Goal: Information Seeking & Learning: Learn about a topic

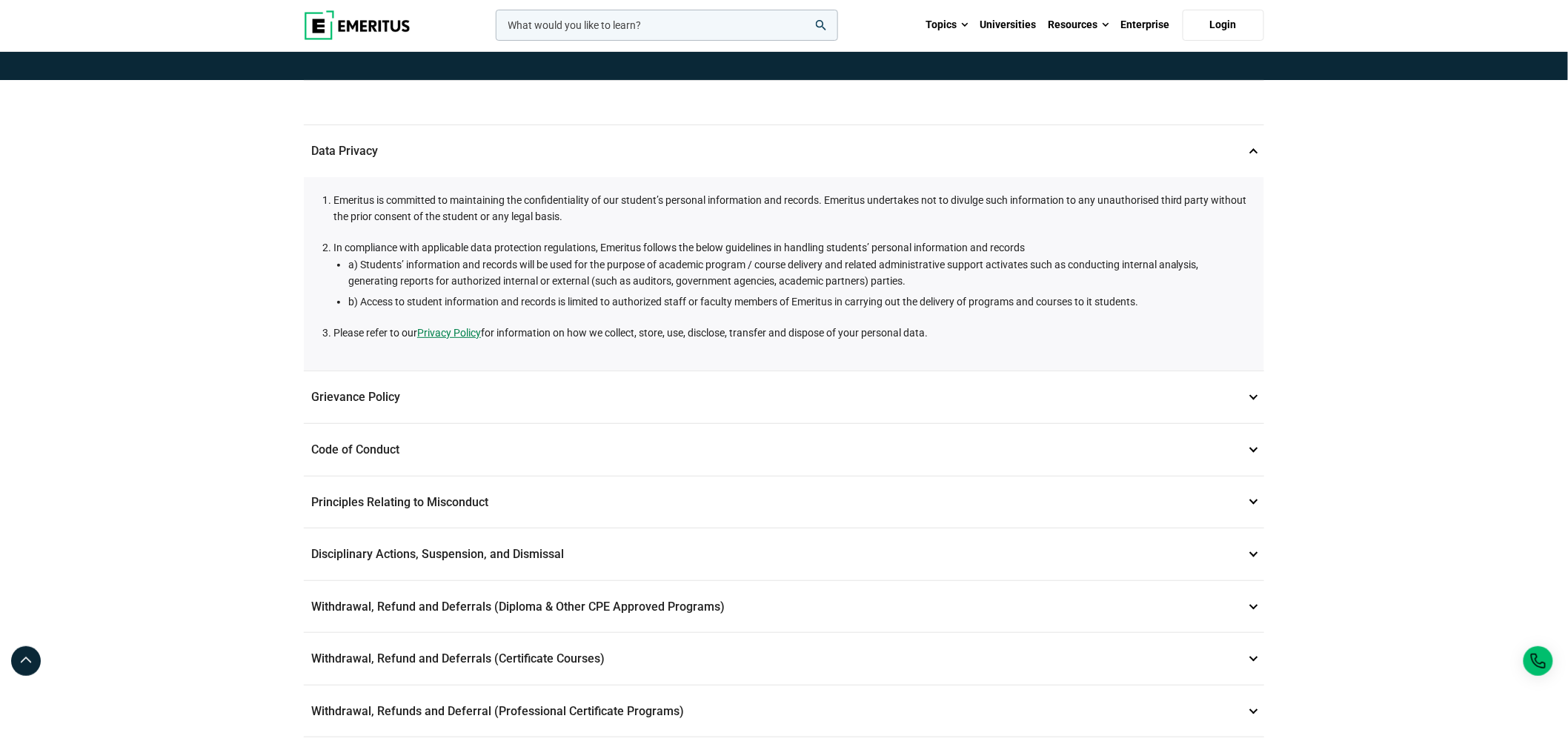
scroll to position [247, 0]
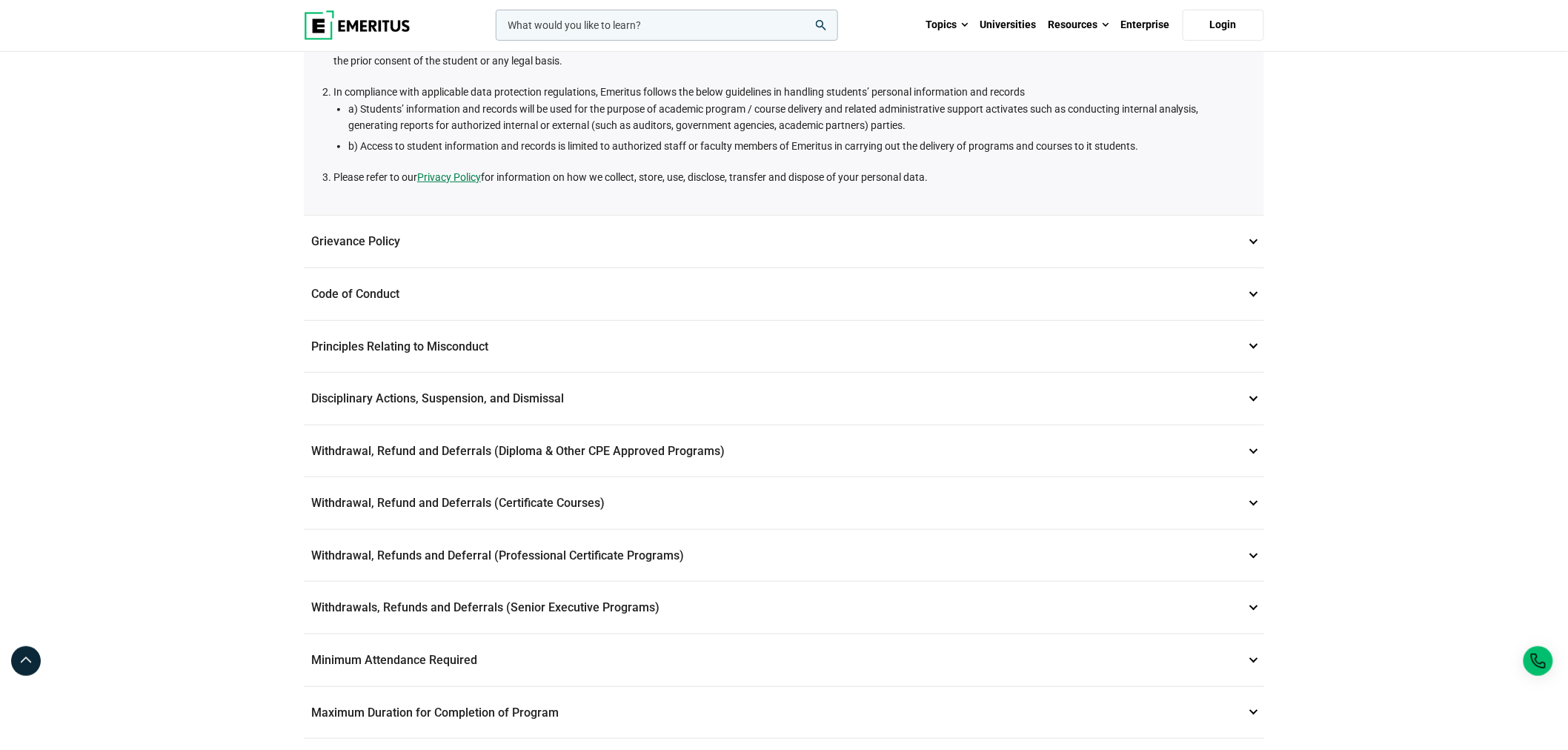
click at [438, 394] on p "Disciplinary Actions, Suspension, and Dismissal 5" at bounding box center [784, 399] width 960 height 52
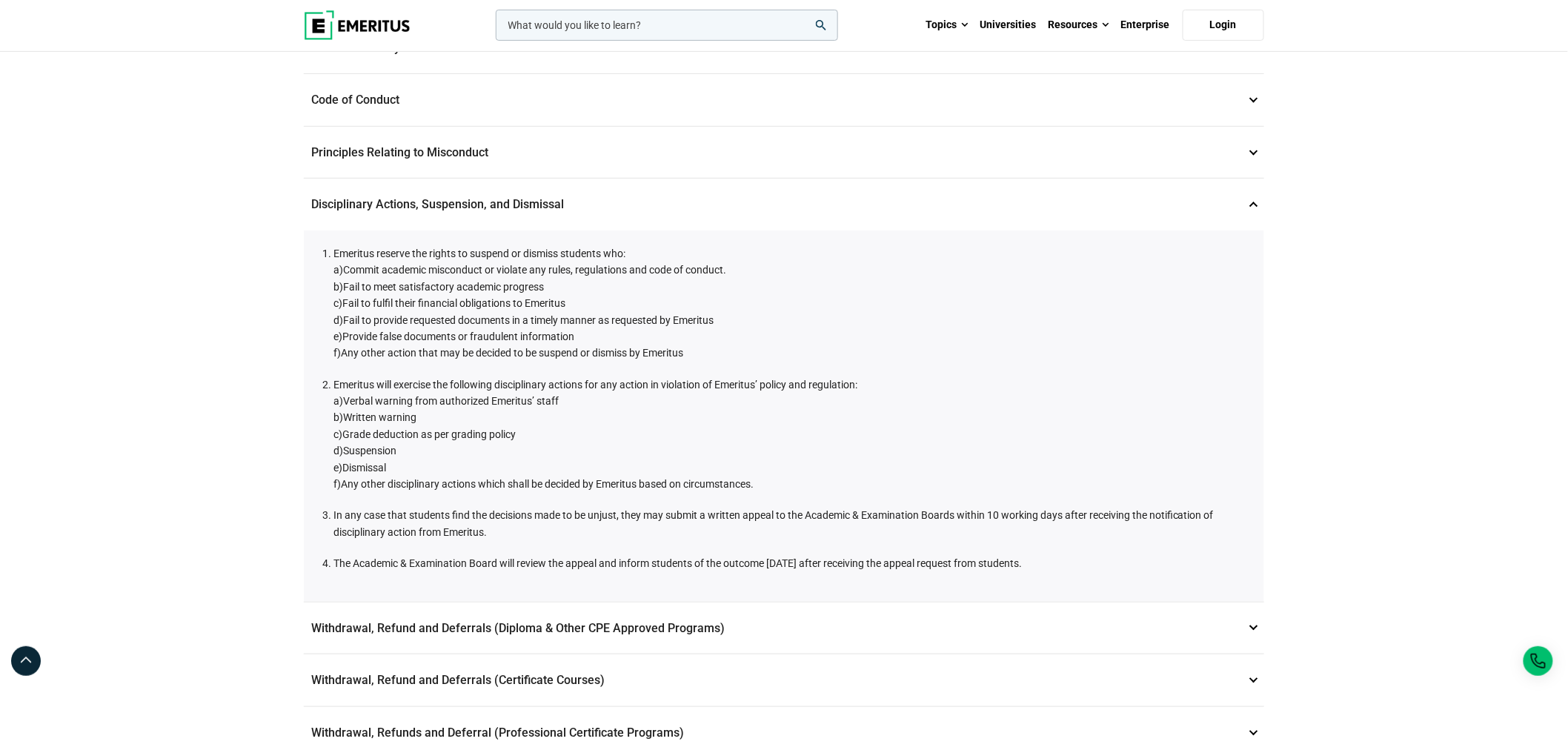
click at [458, 185] on p "Disciplinary Actions, Suspension, and Dismissal 5" at bounding box center [784, 204] width 960 height 52
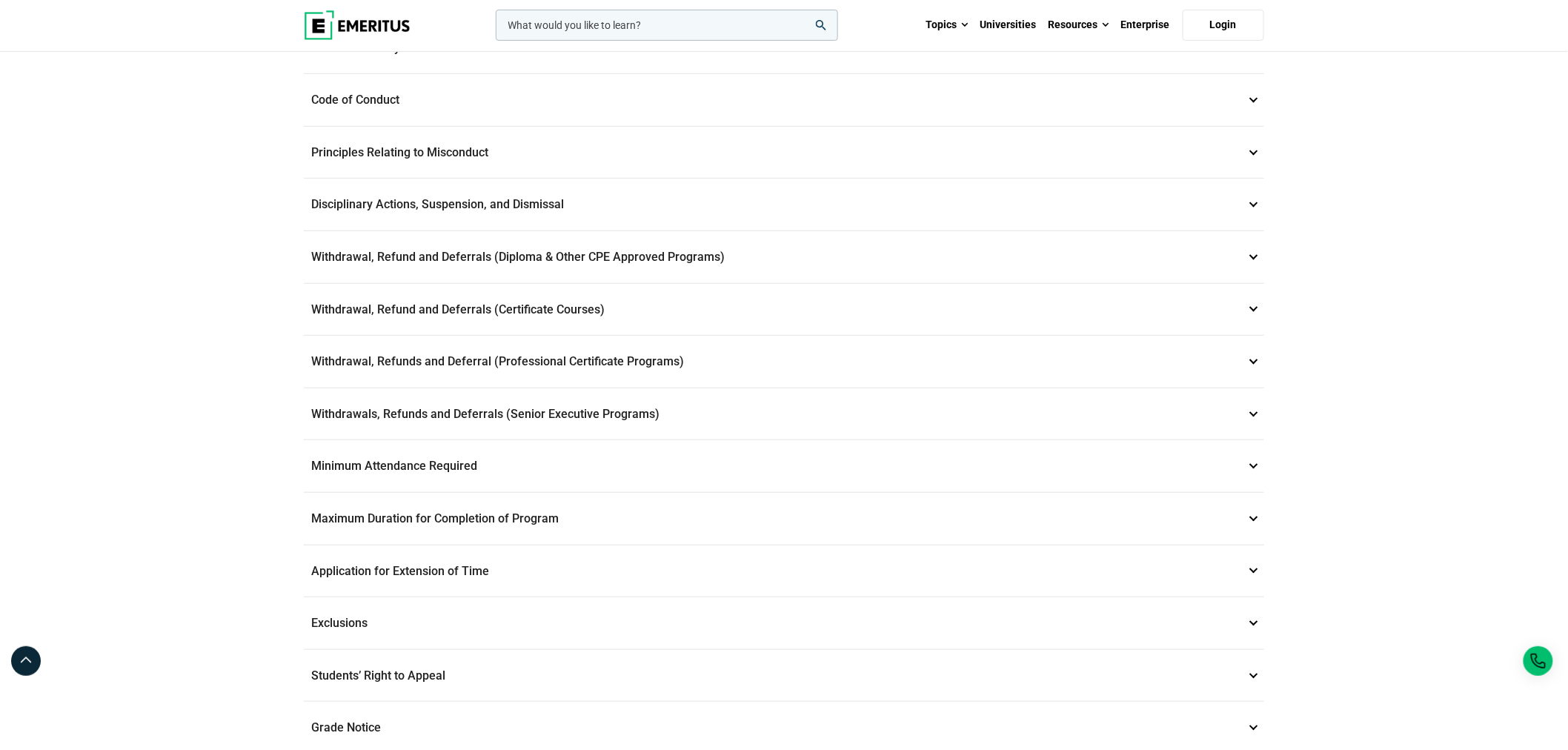
click at [419, 513] on p "Maximum Duration for Completion of Program 11" at bounding box center [784, 518] width 960 height 52
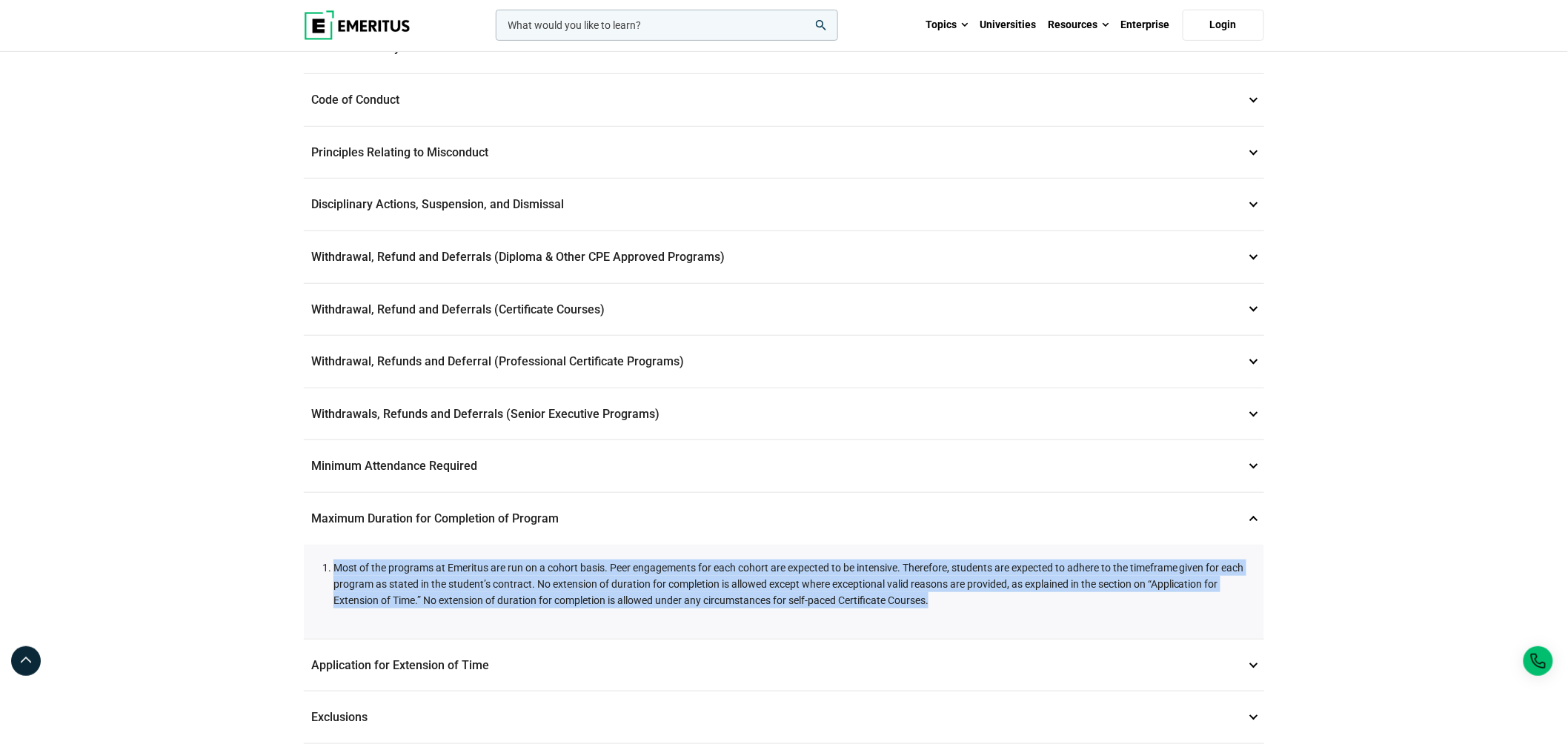
drag, startPoint x: 1020, startPoint y: 586, endPoint x: 272, endPoint y: 536, distance: 749.7
click at [272, 536] on div "Student and Academic Policies Data Privacy 1 Emeritus is committed to maintaini…" at bounding box center [784, 417] width 1568 height 1222
click at [456, 574] on li "Most of the programs at Emeritus are run on a cohort basis. Peer engagements fo…" at bounding box center [790, 585] width 916 height 50
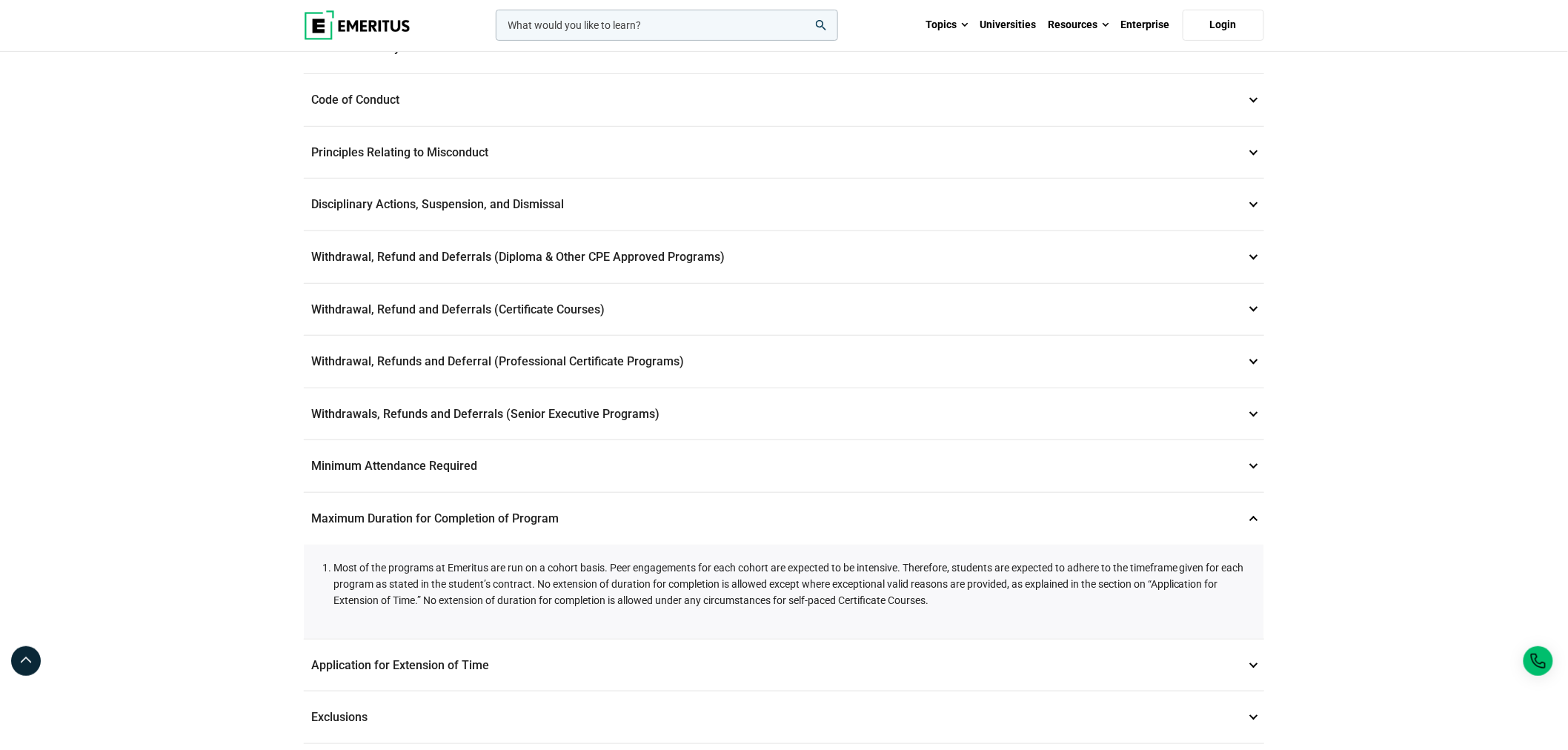
click at [730, 583] on li "Most of the programs at Emeritus are run on a cohort basis. Peer engagements fo…" at bounding box center [790, 585] width 916 height 50
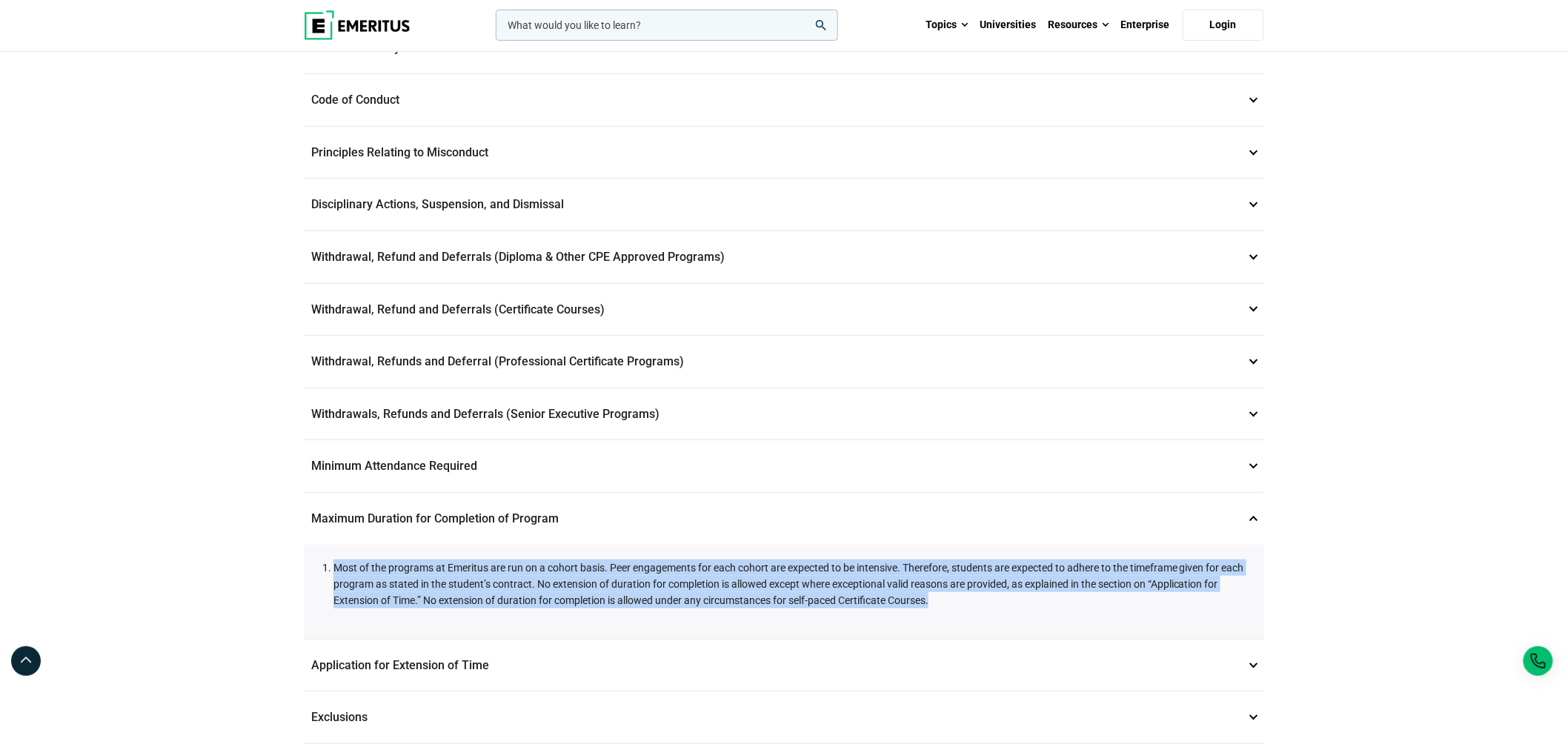
drag, startPoint x: 995, startPoint y: 605, endPoint x: 262, endPoint y: 552, distance: 734.9
click at [262, 552] on div "Student and Academic Policies Data Privacy 1 Emeritus is committed to maintaini…" at bounding box center [784, 417] width 1568 height 1222
click at [405, 588] on li "Most of the programs at Emeritus are run on a cohort basis. Peer engagements fo…" at bounding box center [790, 585] width 916 height 50
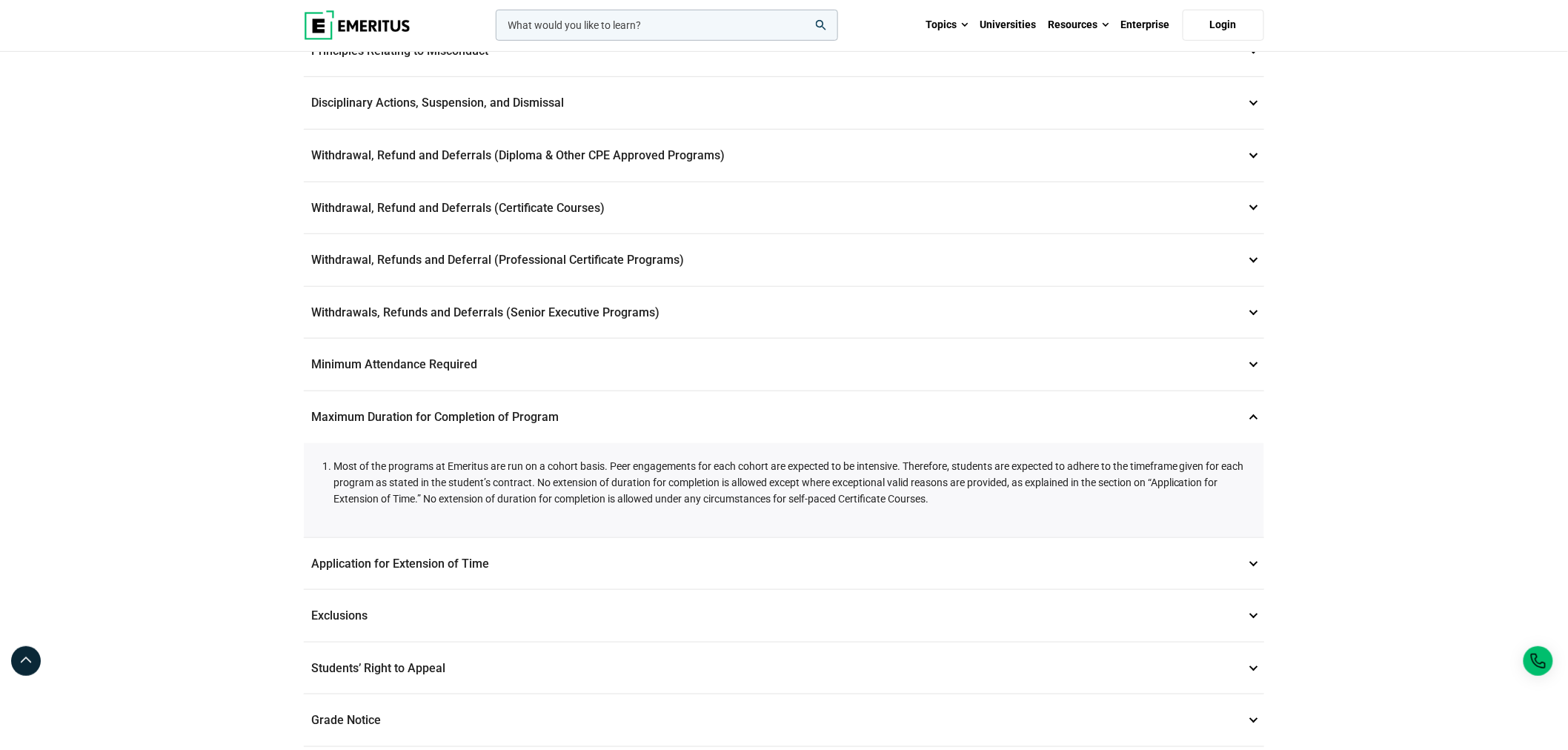
scroll to position [494, 0]
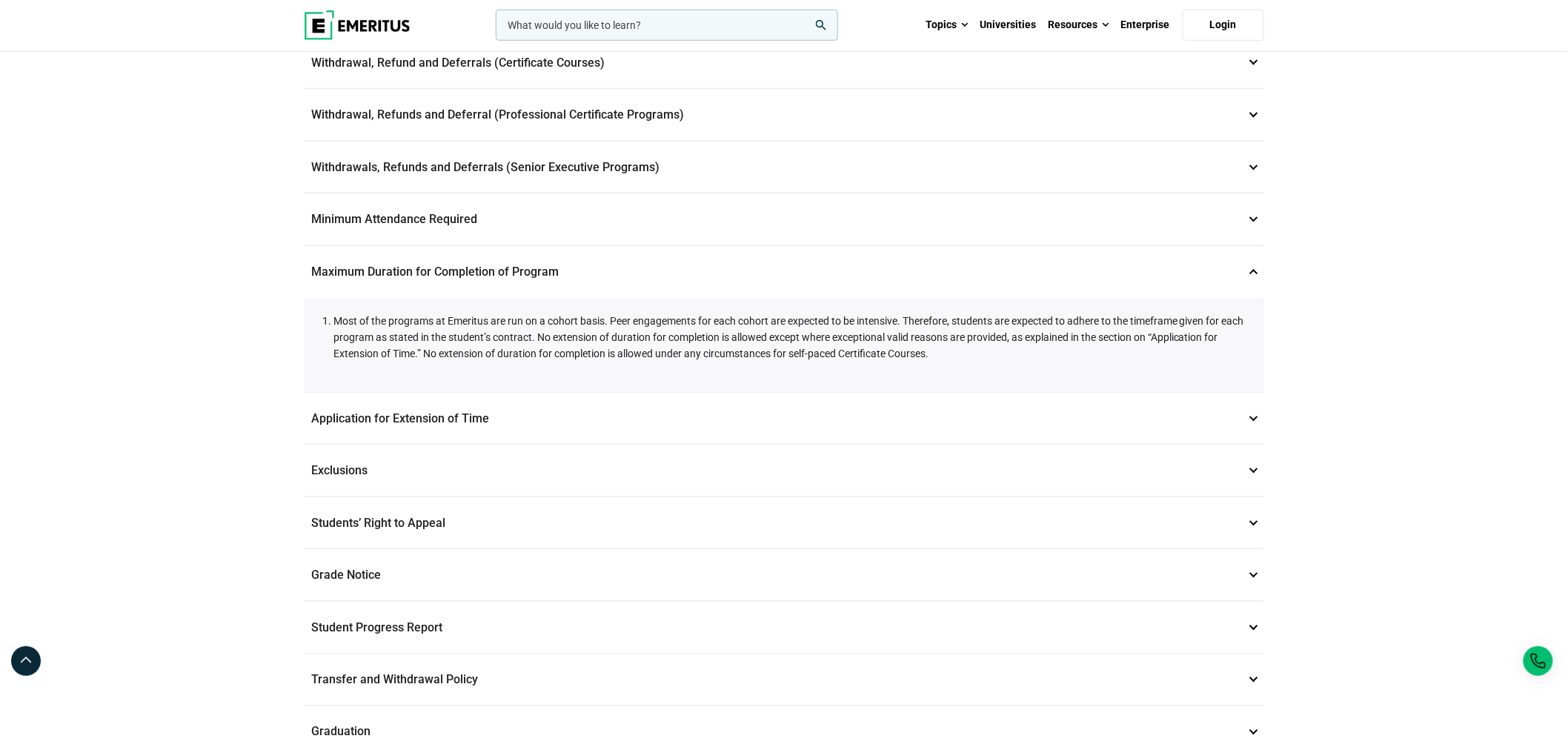
click at [437, 405] on p "Application for Extension of Time 12" at bounding box center [784, 419] width 960 height 52
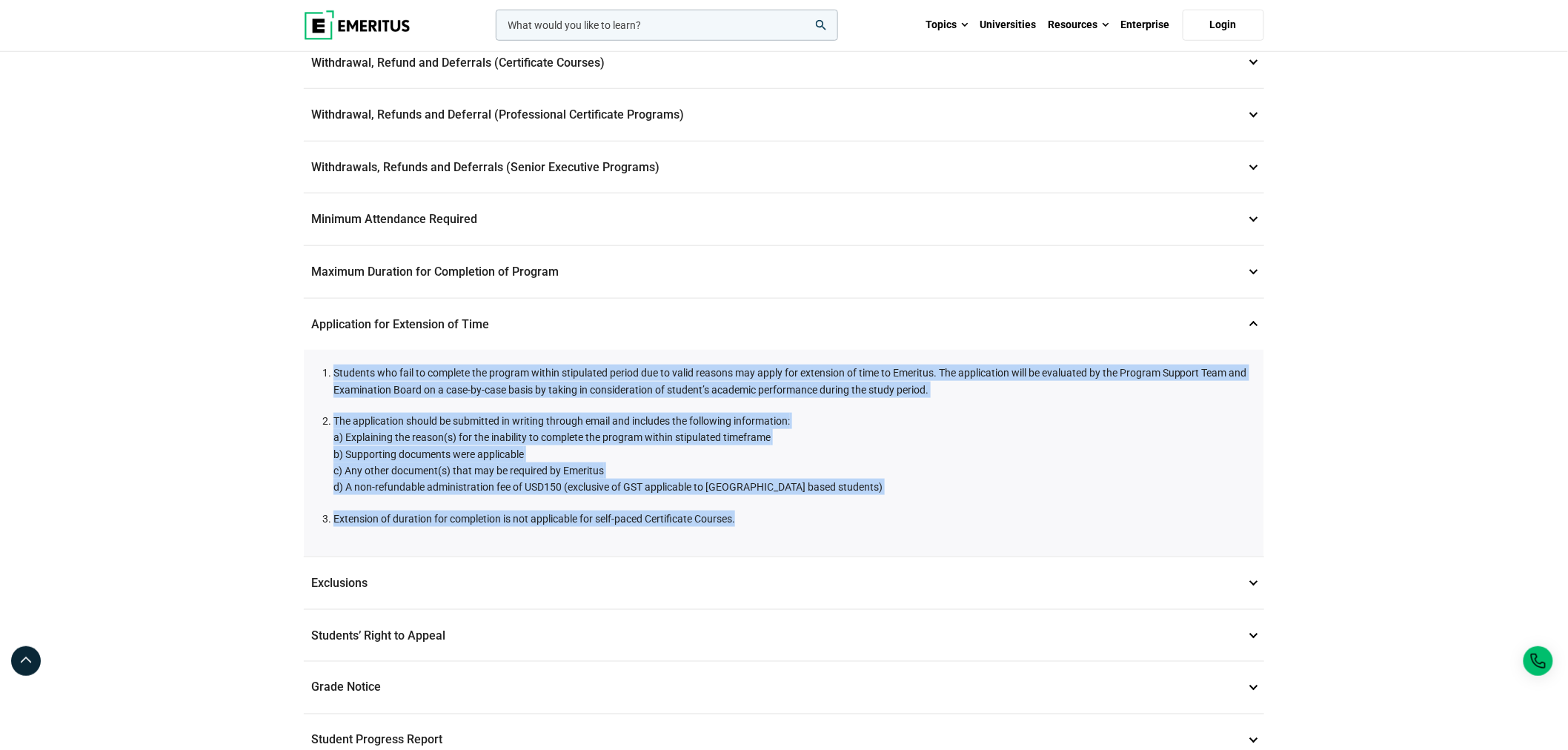
drag, startPoint x: 335, startPoint y: 356, endPoint x: 994, endPoint y: 524, distance: 680.1
click at [994, 524] on div "Students who fail to complete the program within stipulated period due to valid…" at bounding box center [784, 453] width 960 height 207
click at [401, 454] on span "a) Explaining the reason(s) for the inability to complete the program within st…" at bounding box center [607, 462] width 549 height 62
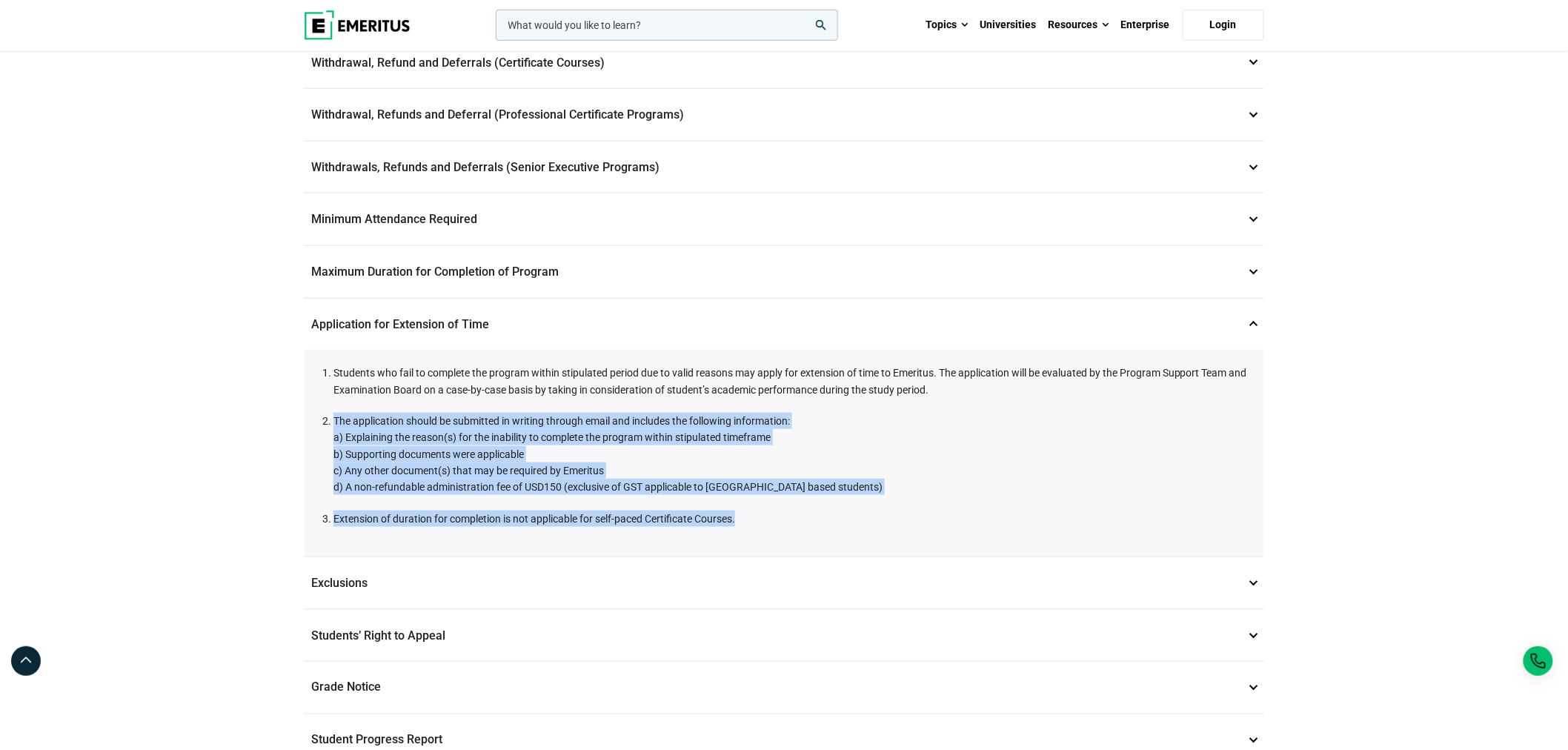
drag, startPoint x: 329, startPoint y: 414, endPoint x: 869, endPoint y: 506, distance: 547.8
click at [869, 506] on ol "Students who fail to complete the program within stipulated period due to valid…" at bounding box center [787, 446] width 923 height 163
click at [869, 511] on li "Extension of duration for completion is not applicable for self-paced Certifica…" at bounding box center [790, 519] width 916 height 16
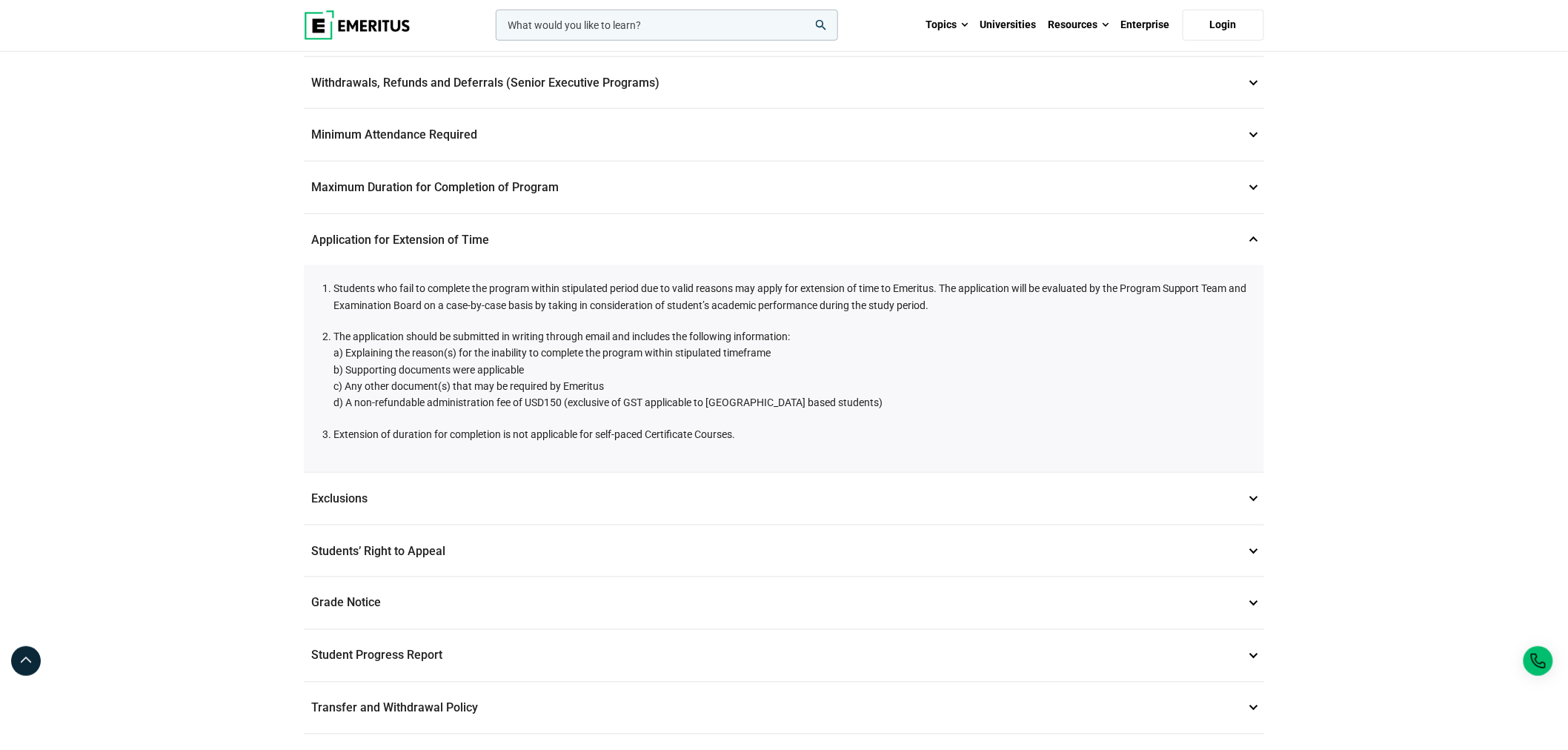
scroll to position [658, 0]
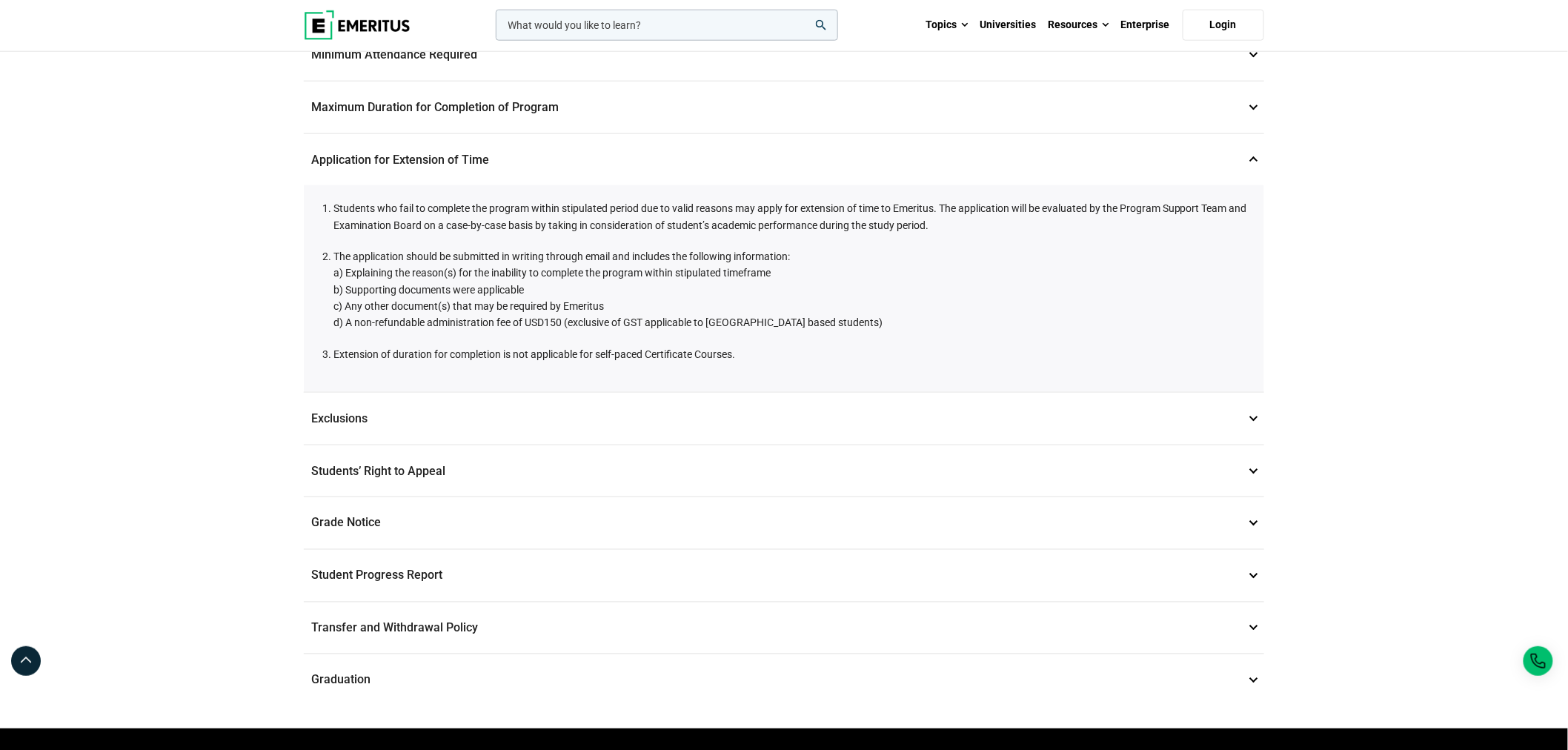
click at [363, 406] on p "Exclusions 13" at bounding box center [784, 419] width 960 height 52
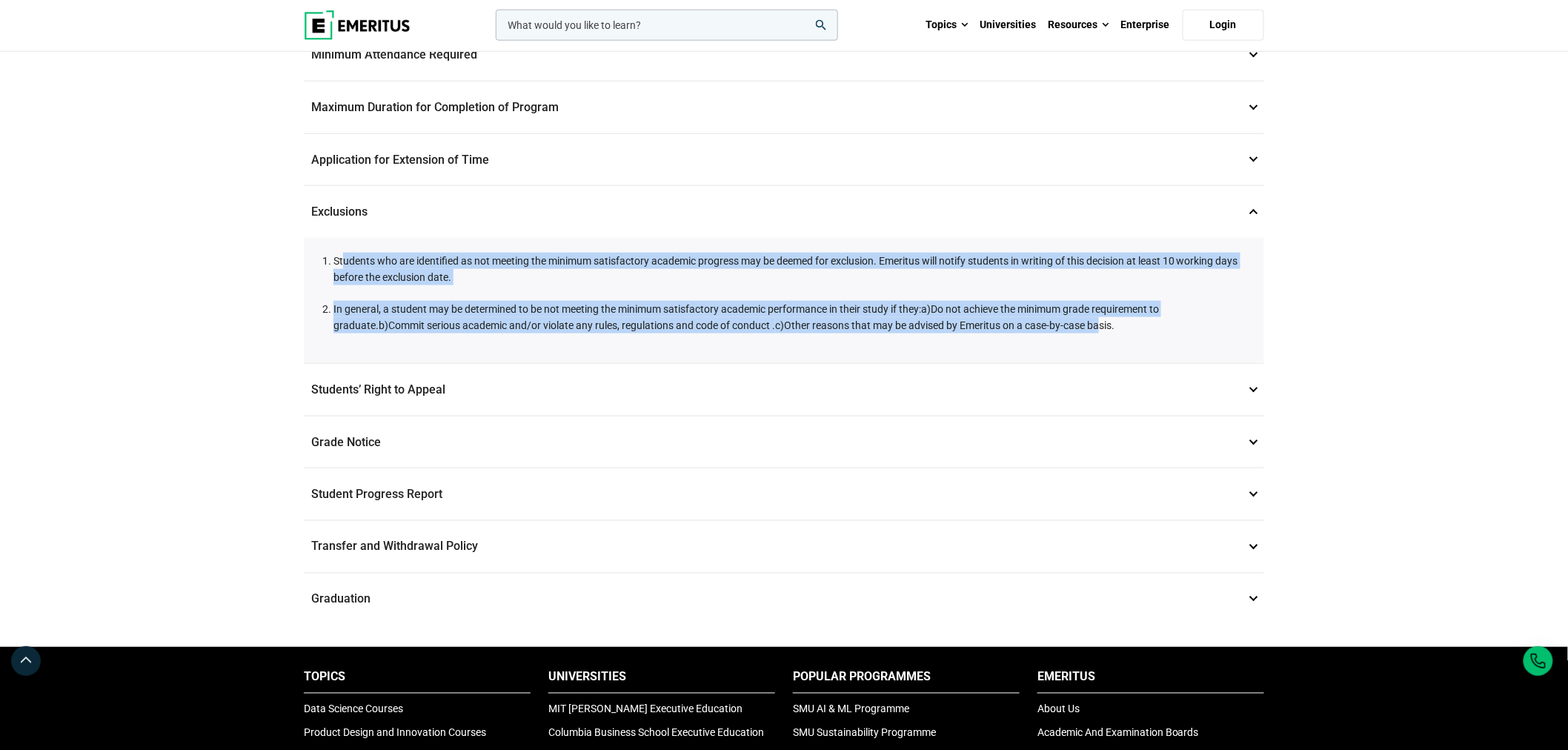
drag, startPoint x: 1039, startPoint y: 306, endPoint x: 346, endPoint y: 227, distance: 697.5
click at [346, 238] on div "Students who are identified as not meeting the minimum satisfactory academic pr…" at bounding box center [784, 301] width 960 height 126
click at [453, 301] on li "In general, a student may be determined to be not meeting the minimum satisfact…" at bounding box center [790, 318] width 916 height 34
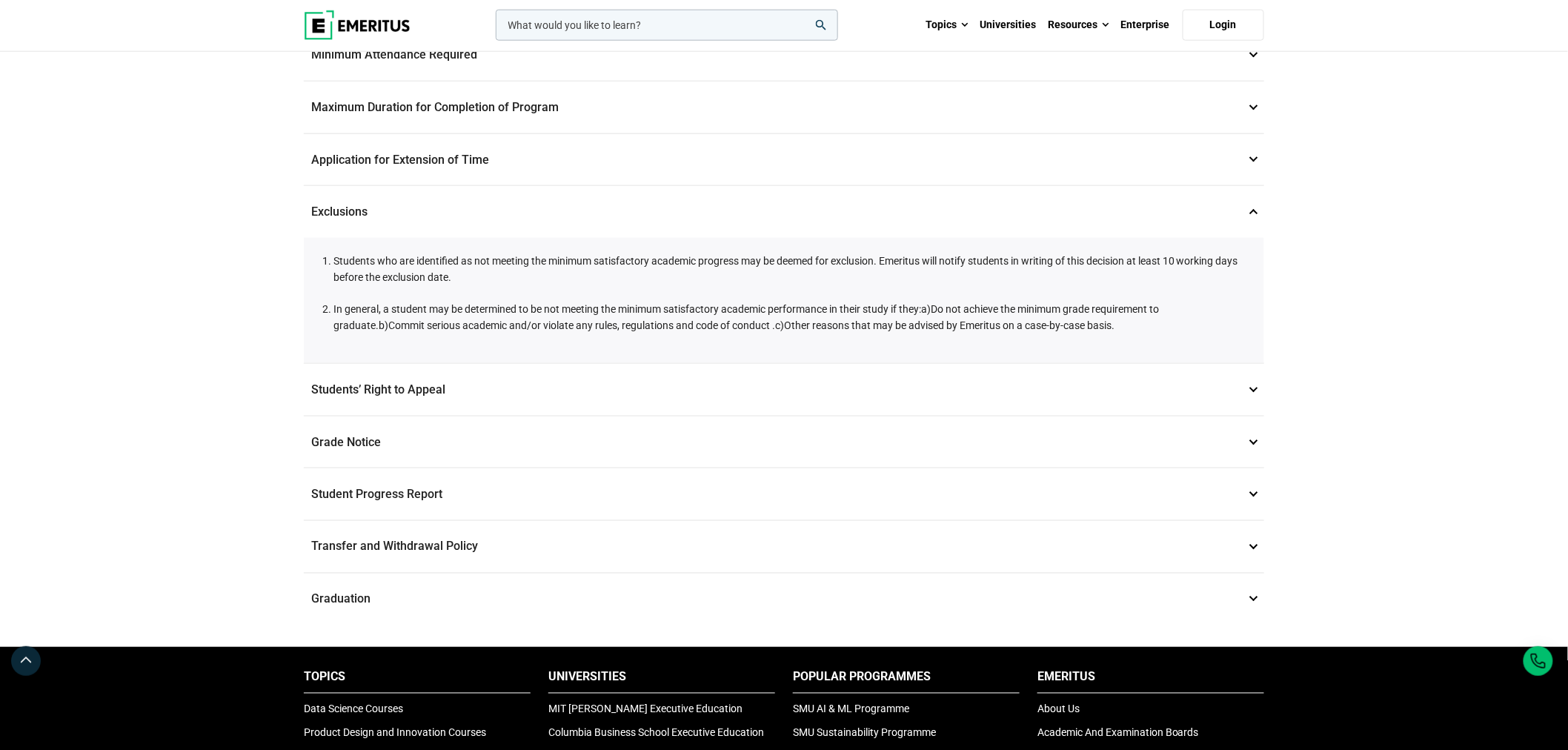
click at [412, 368] on p "Students’ Right to Appeal 14" at bounding box center [784, 390] width 960 height 52
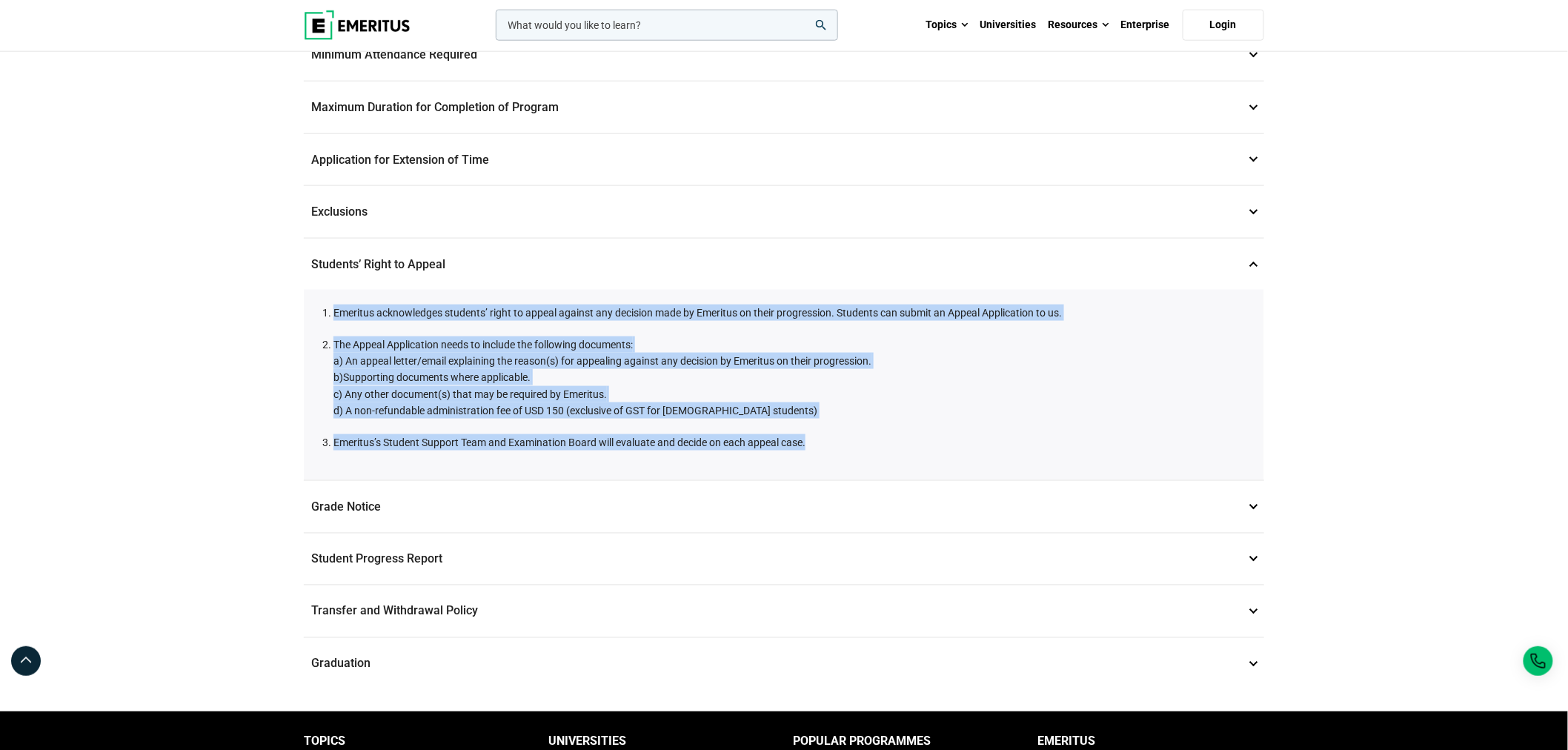
drag, startPoint x: 312, startPoint y: 295, endPoint x: 990, endPoint y: 450, distance: 695.5
click at [990, 450] on div "Emeritus acknowledges students’ right to appeal against any decision made by Em…" at bounding box center [784, 385] width 960 height 191
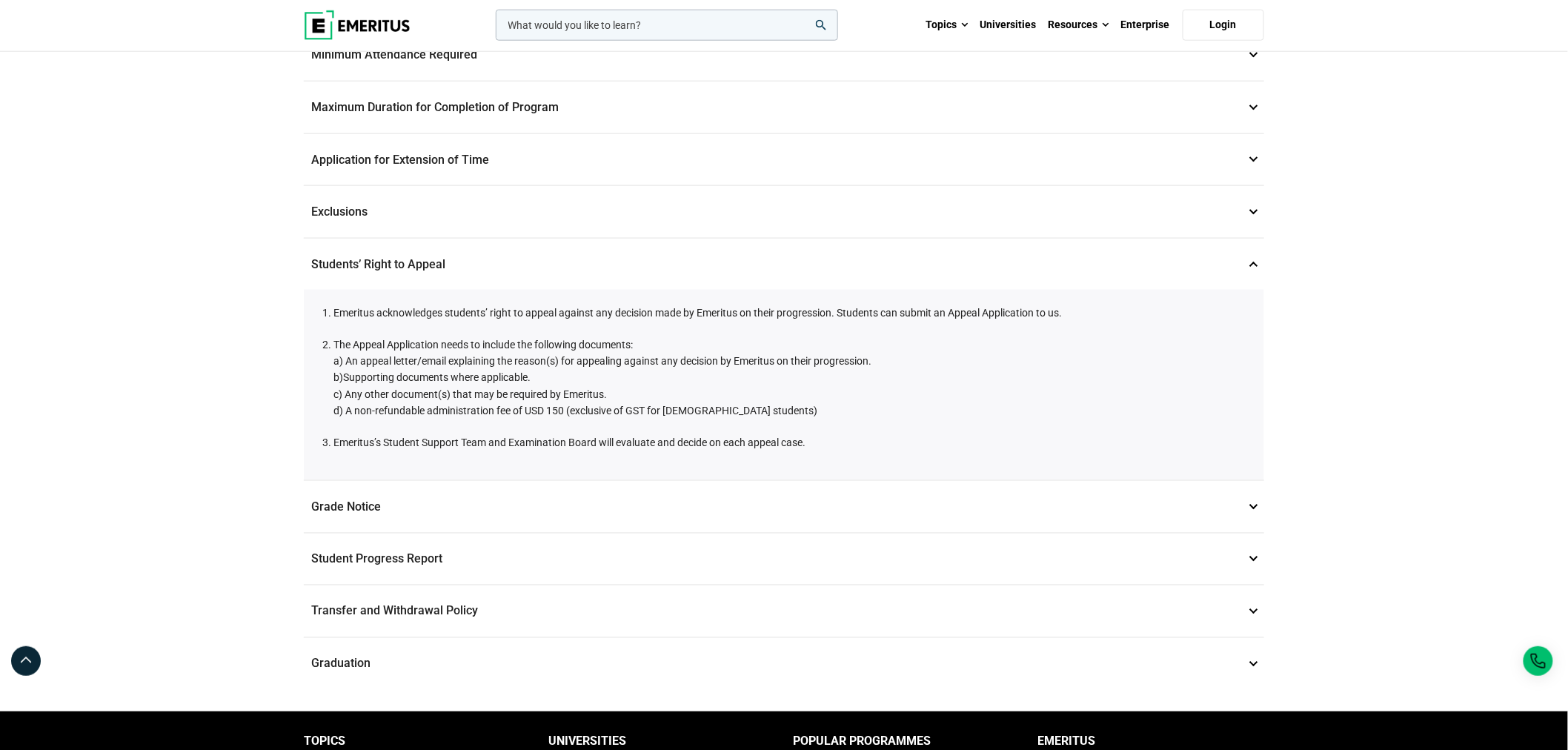
click at [377, 481] on p "Grade Notice 14" at bounding box center [784, 507] width 960 height 52
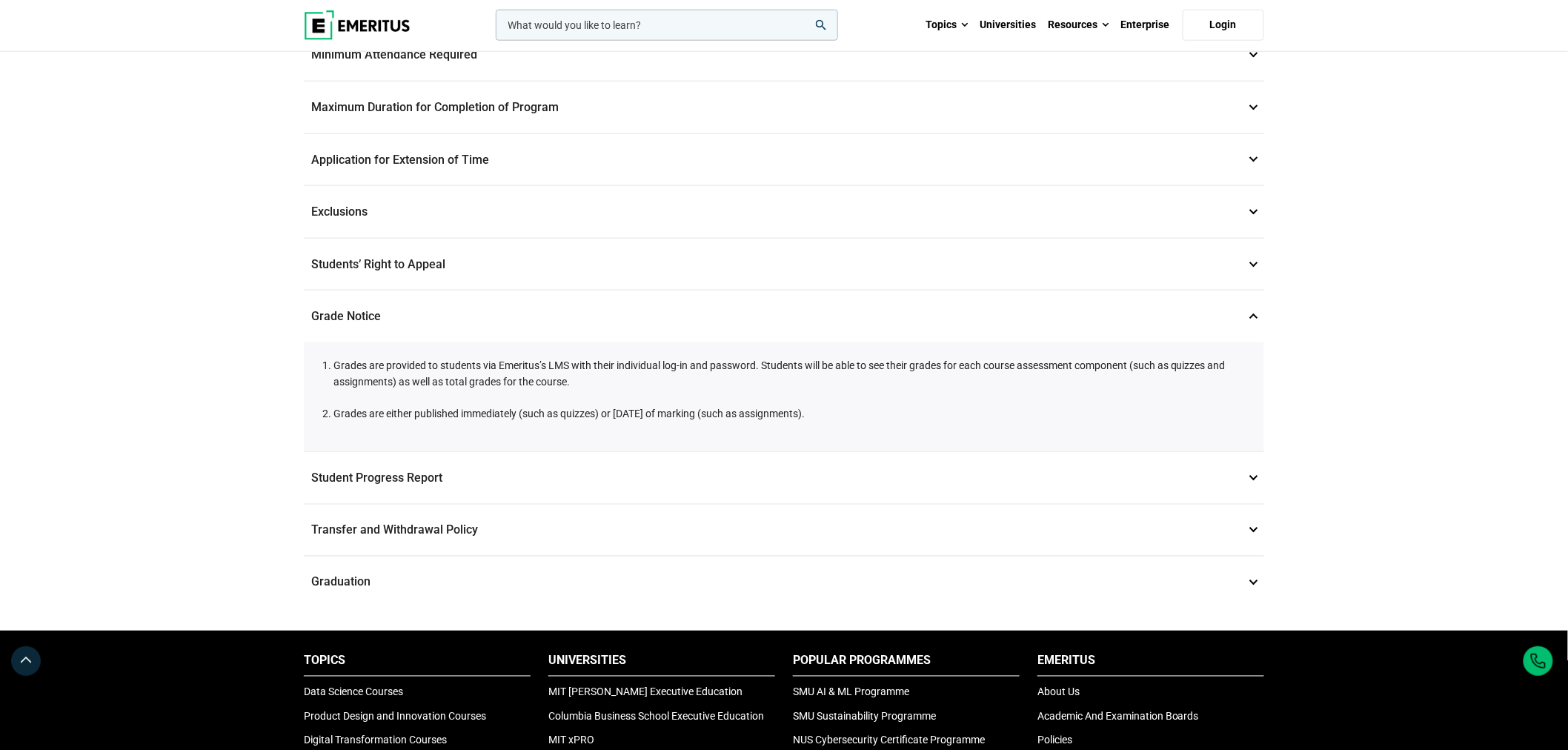
drag, startPoint x: 342, startPoint y: 351, endPoint x: 1025, endPoint y: 405, distance: 685.1
click at [1025, 405] on div "Grades are provided to students via Emeritus’s LMS with their individual log-in…" at bounding box center [784, 397] width 960 height 109
click at [1024, 406] on div "Grades are provided to students via Emeritus’s LMS with their individual log-in…" at bounding box center [784, 397] width 960 height 109
click at [1004, 416] on div "Grades are provided to students via Emeritus’s LMS with their individual log-in…" at bounding box center [784, 397] width 960 height 109
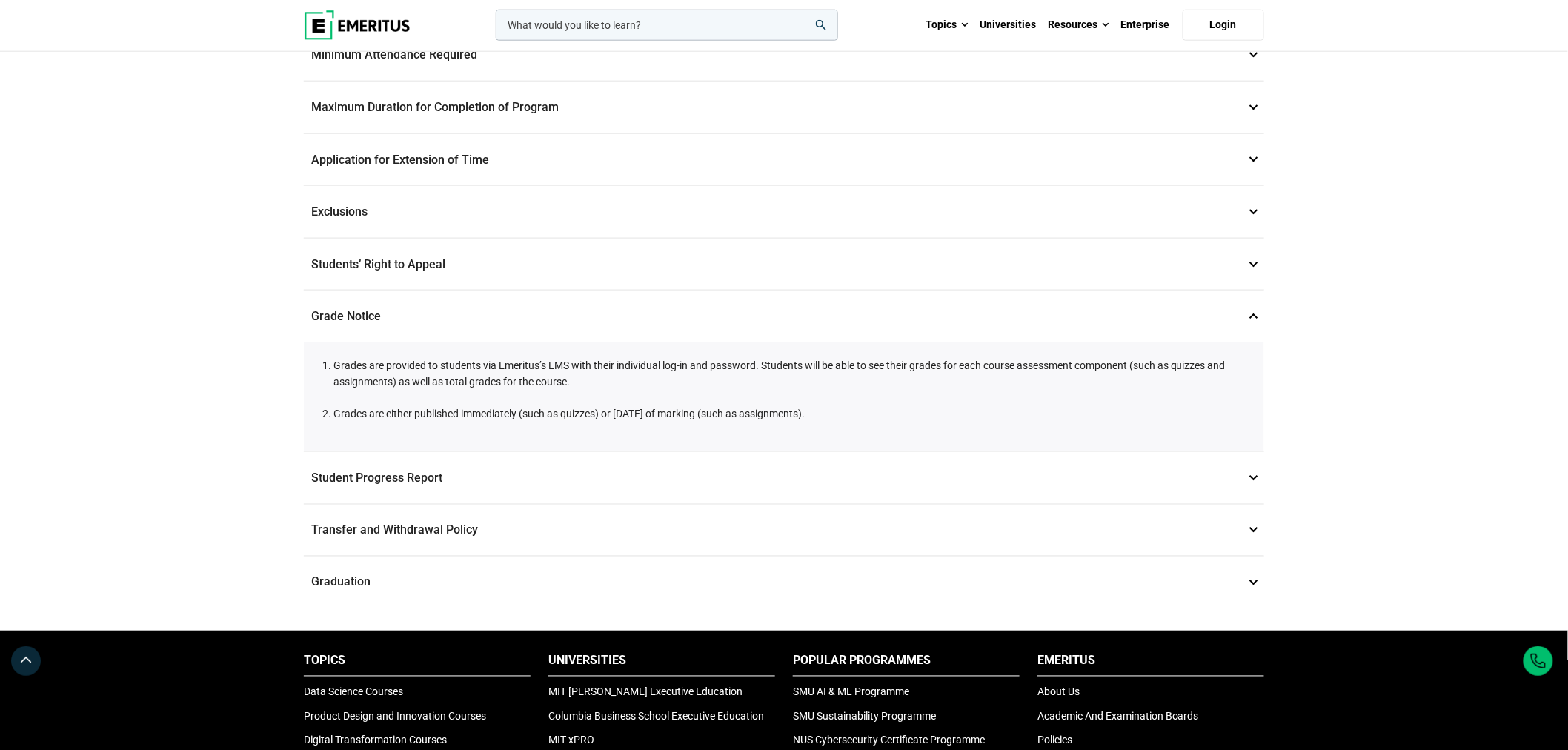
drag, startPoint x: 947, startPoint y: 416, endPoint x: 286, endPoint y: 337, distance: 665.7
click at [286, 337] on div "Student and Academic Policies Data Privacy 1 Emeritus is committed to maintaini…" at bounding box center [784, 13] width 1568 height 1237
click at [463, 459] on p "Student Progress Report 15" at bounding box center [784, 478] width 960 height 52
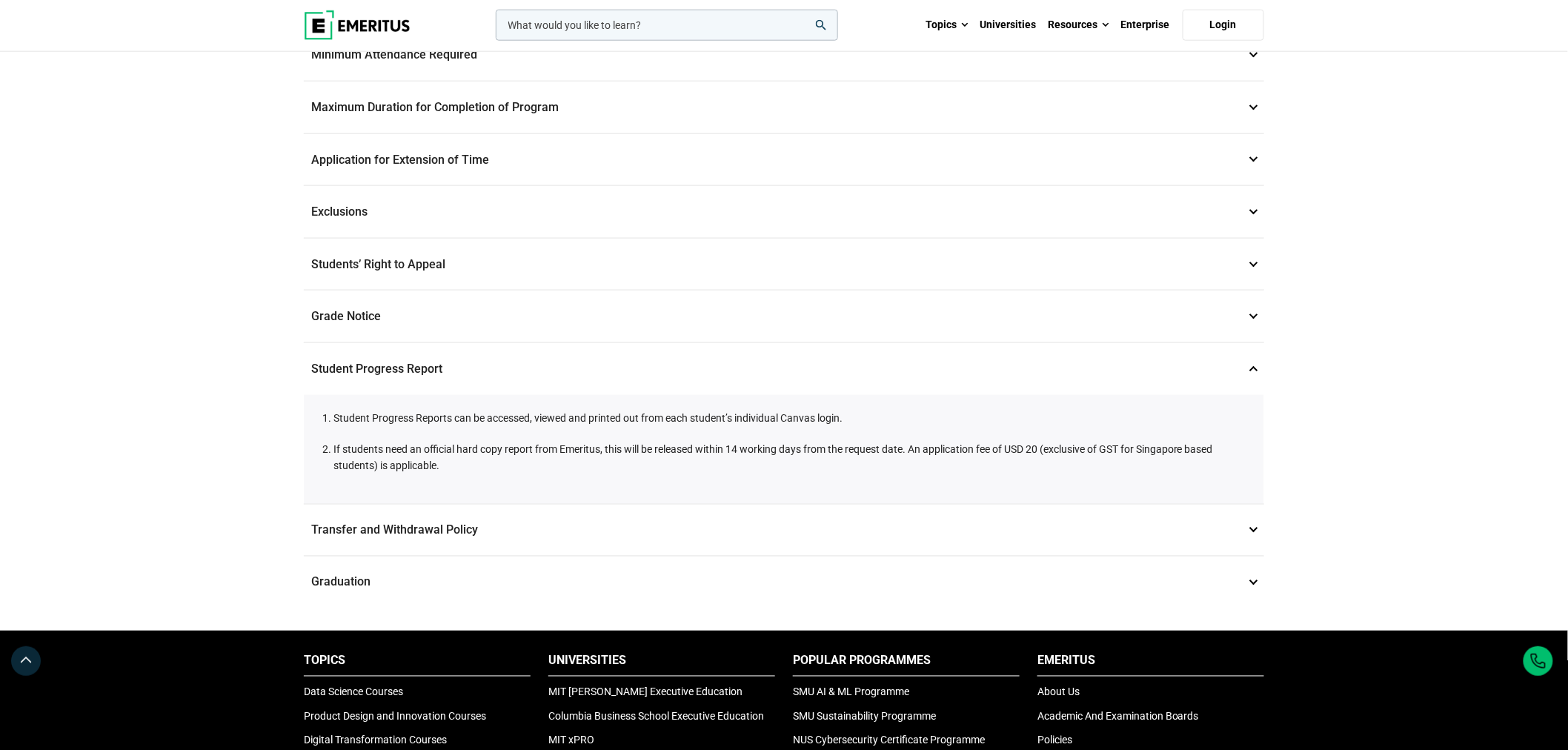
click at [475, 524] on p "Transfer and Withdrawal Policy 16" at bounding box center [784, 530] width 960 height 52
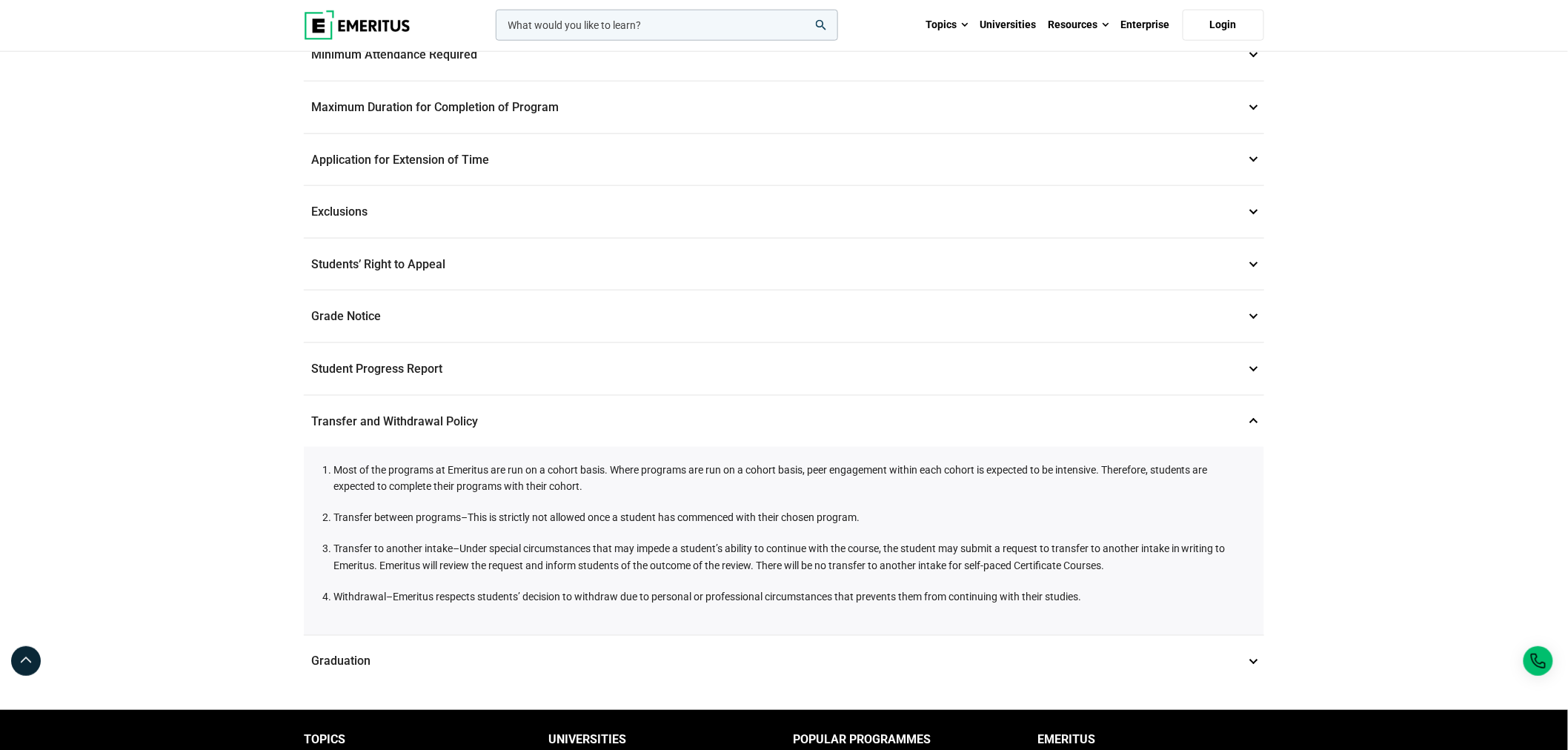
click at [447, 643] on p "Graduation 17" at bounding box center [784, 662] width 960 height 52
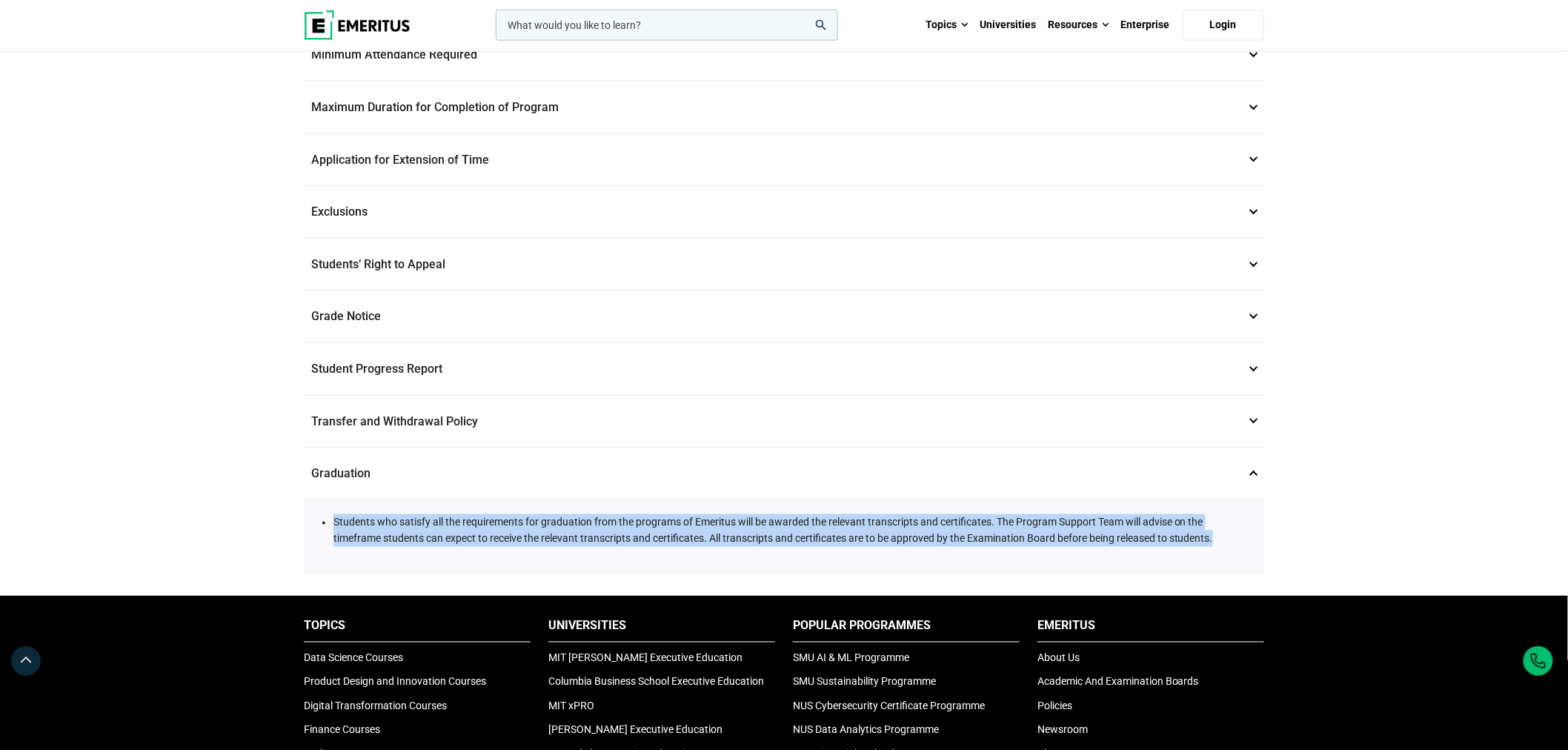
drag, startPoint x: 336, startPoint y: 501, endPoint x: 1310, endPoint y: 539, distance: 974.7
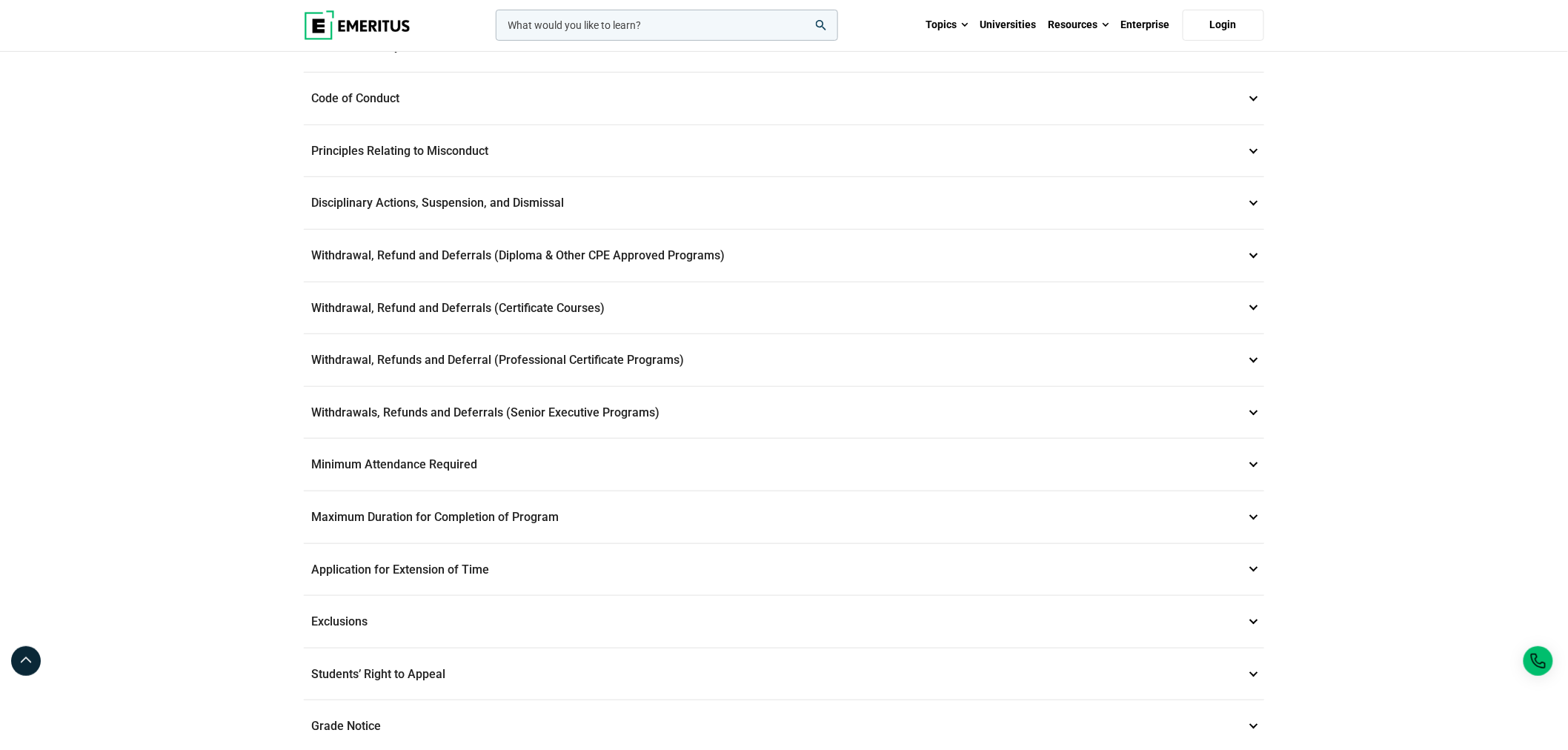
scroll to position [247, 0]
click at [455, 152] on p "Principles Relating to Misconduct 4" at bounding box center [784, 153] width 960 height 52
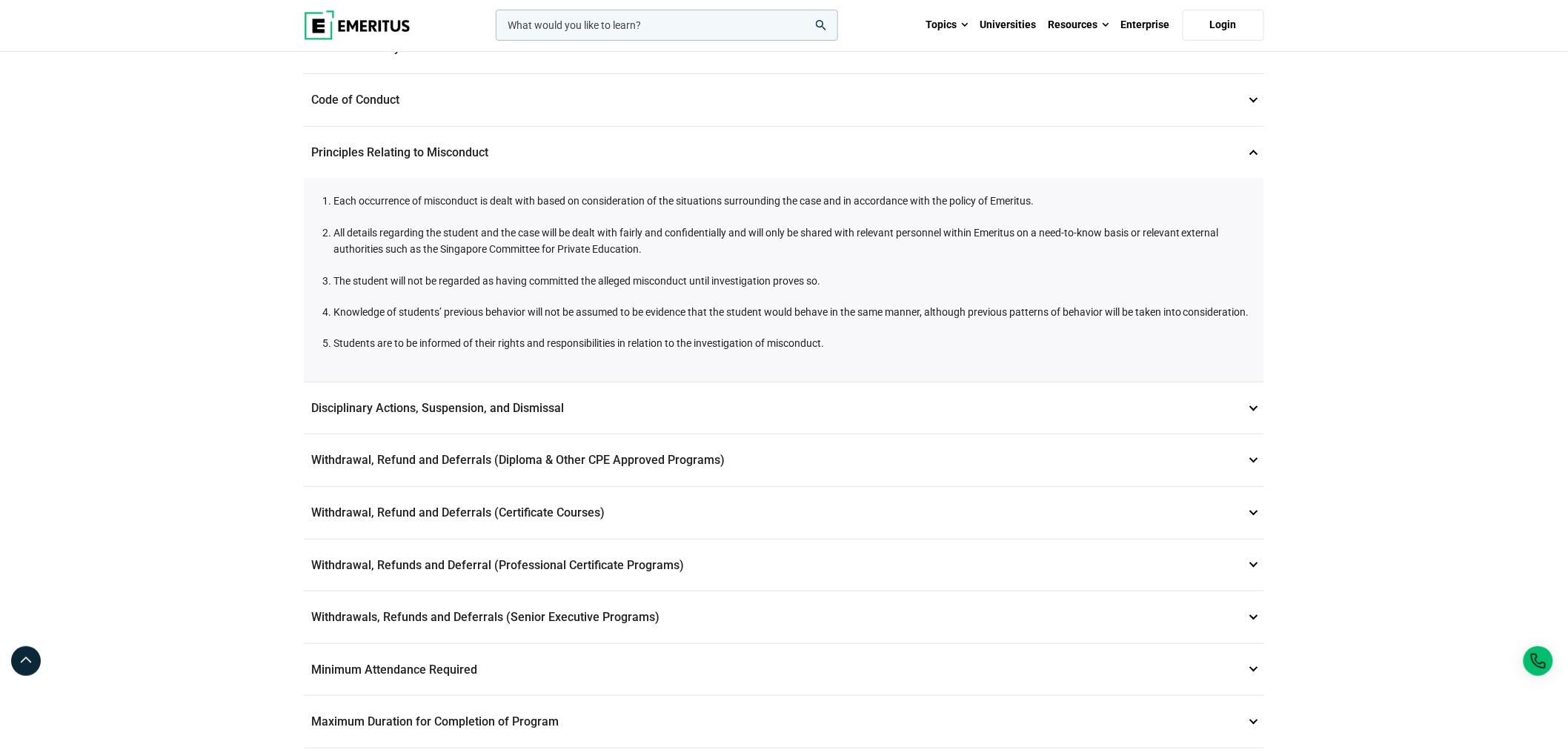
click at [381, 102] on p "Code of Conduct 3" at bounding box center [784, 100] width 960 height 52
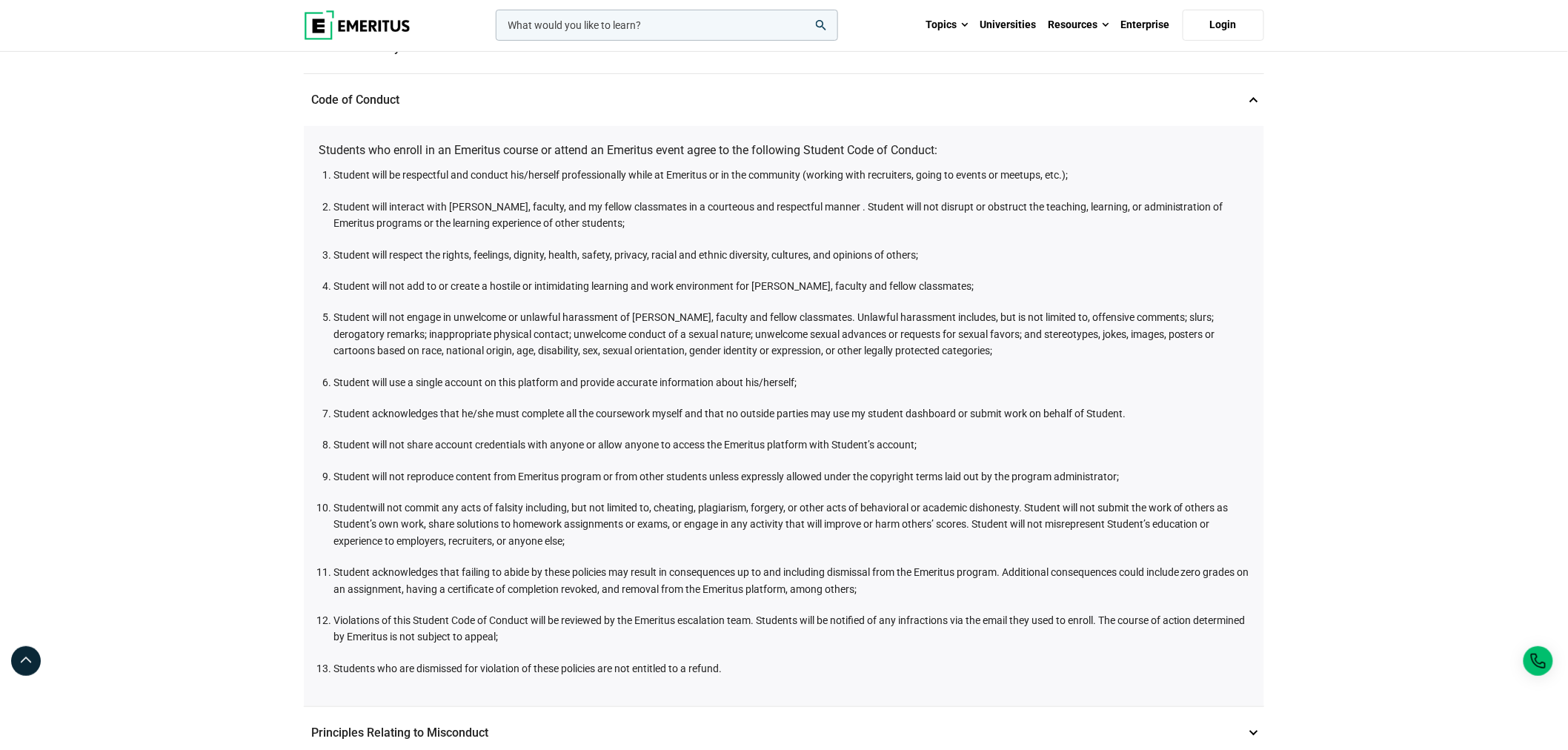
drag, startPoint x: 320, startPoint y: 145, endPoint x: 663, endPoint y: 221, distance: 351.3
click at [663, 221] on div "Students who enroll in an Emeritus course or attend an Emeritus event agree to …" at bounding box center [784, 416] width 960 height 580
click at [407, 203] on li "Student will interact with [PERSON_NAME], faculty, and my fellow classmates in …" at bounding box center [790, 215] width 916 height 34
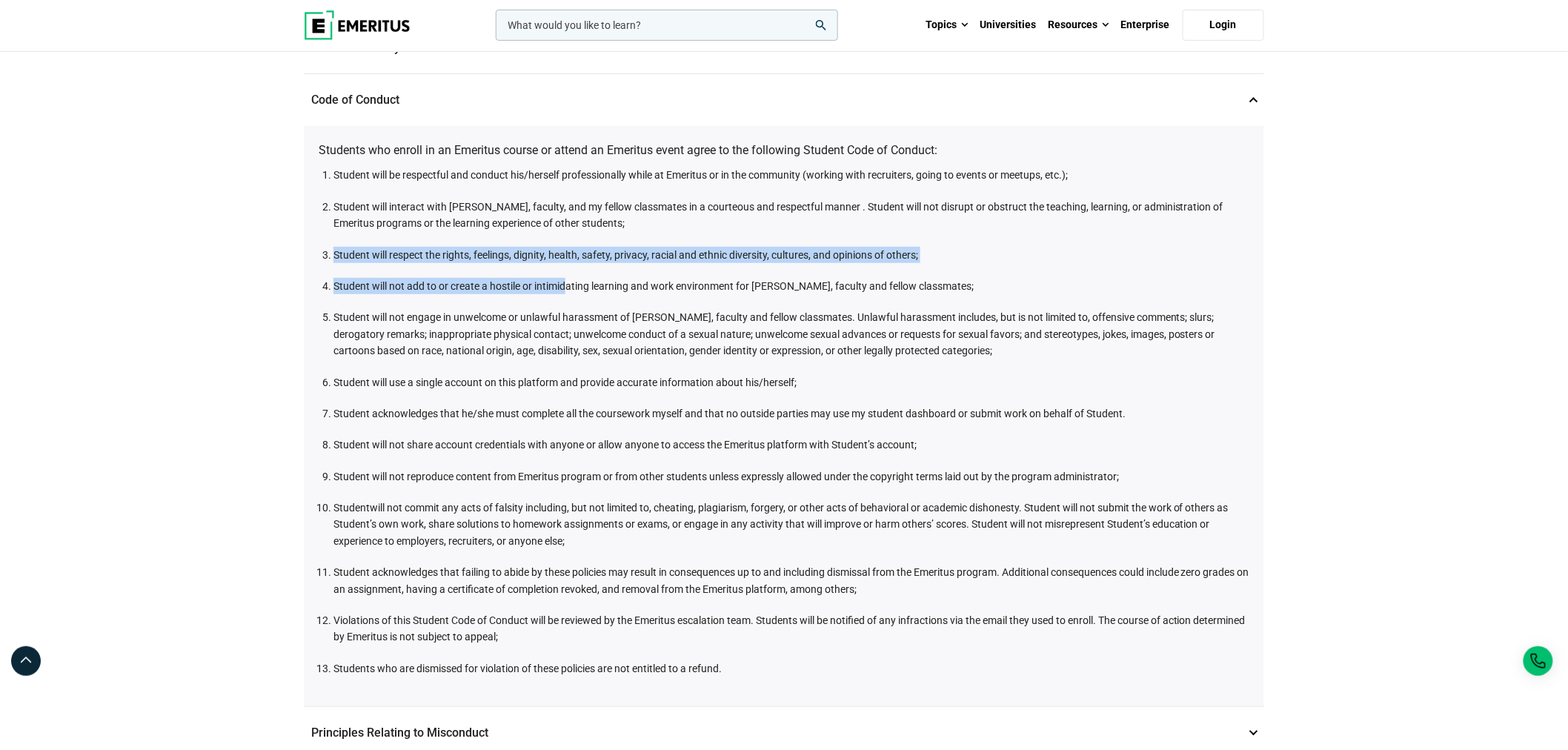
drag, startPoint x: 332, startPoint y: 255, endPoint x: 568, endPoint y: 277, distance: 237.0
click at [568, 277] on ol "Student will be respectful and conduct his/herself professionally while at Emer…" at bounding box center [787, 422] width 923 height 510
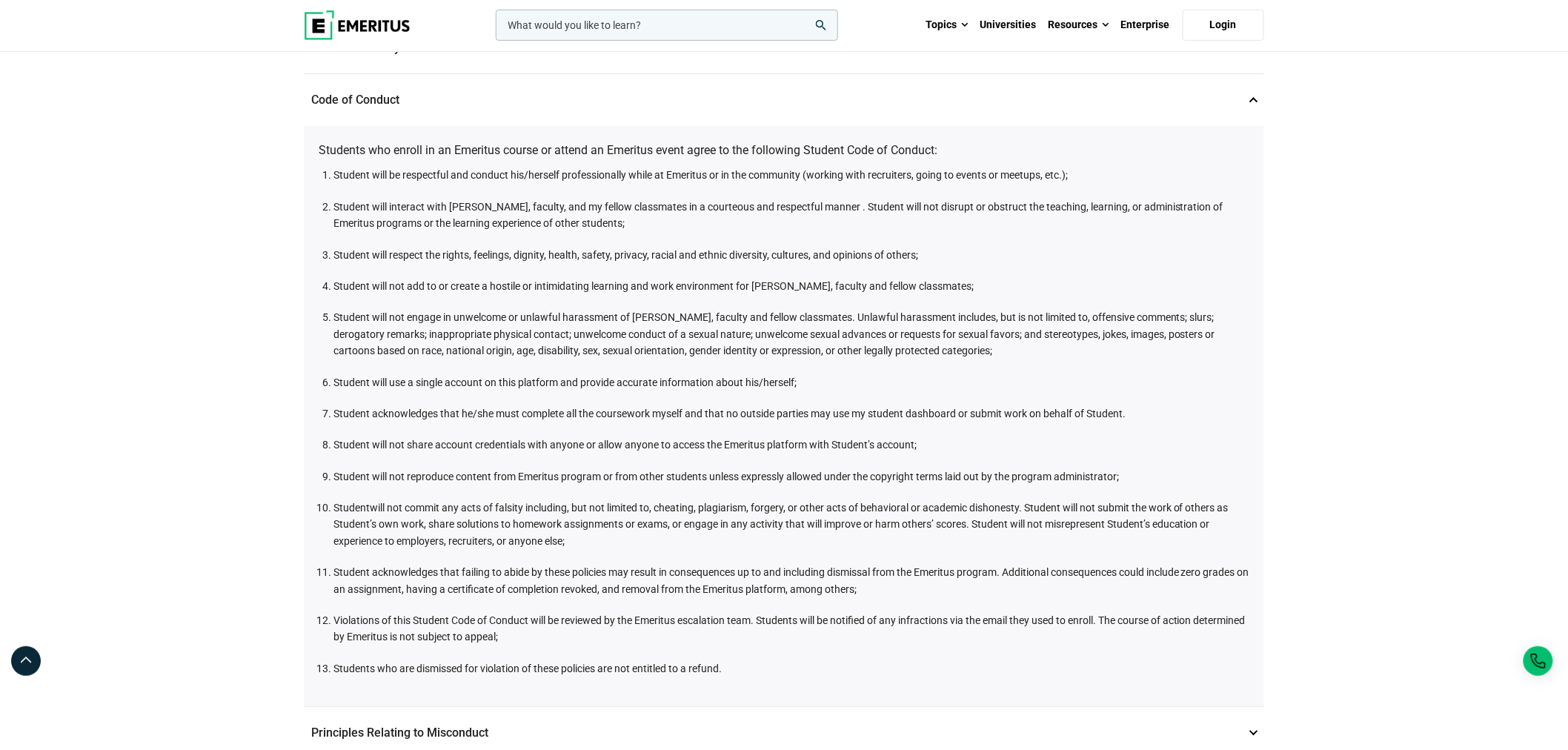
click at [485, 291] on ol "Student will be respectful and conduct his/herself professionally while at Emer…" at bounding box center [787, 422] width 923 height 510
click at [576, 291] on ol "Student will be respectful and conduct his/herself professionally while at Emer…" at bounding box center [787, 422] width 923 height 510
click at [591, 289] on li "Student will not add to or create a hostile or intimidating learning and work e…" at bounding box center [790, 286] width 916 height 16
click at [567, 319] on li "Student will not engage in unwelcome or unlawful harassment of [PERSON_NAME], f…" at bounding box center [790, 334] width 916 height 50
drag, startPoint x: 1019, startPoint y: 353, endPoint x: 397, endPoint y: 308, distance: 623.6
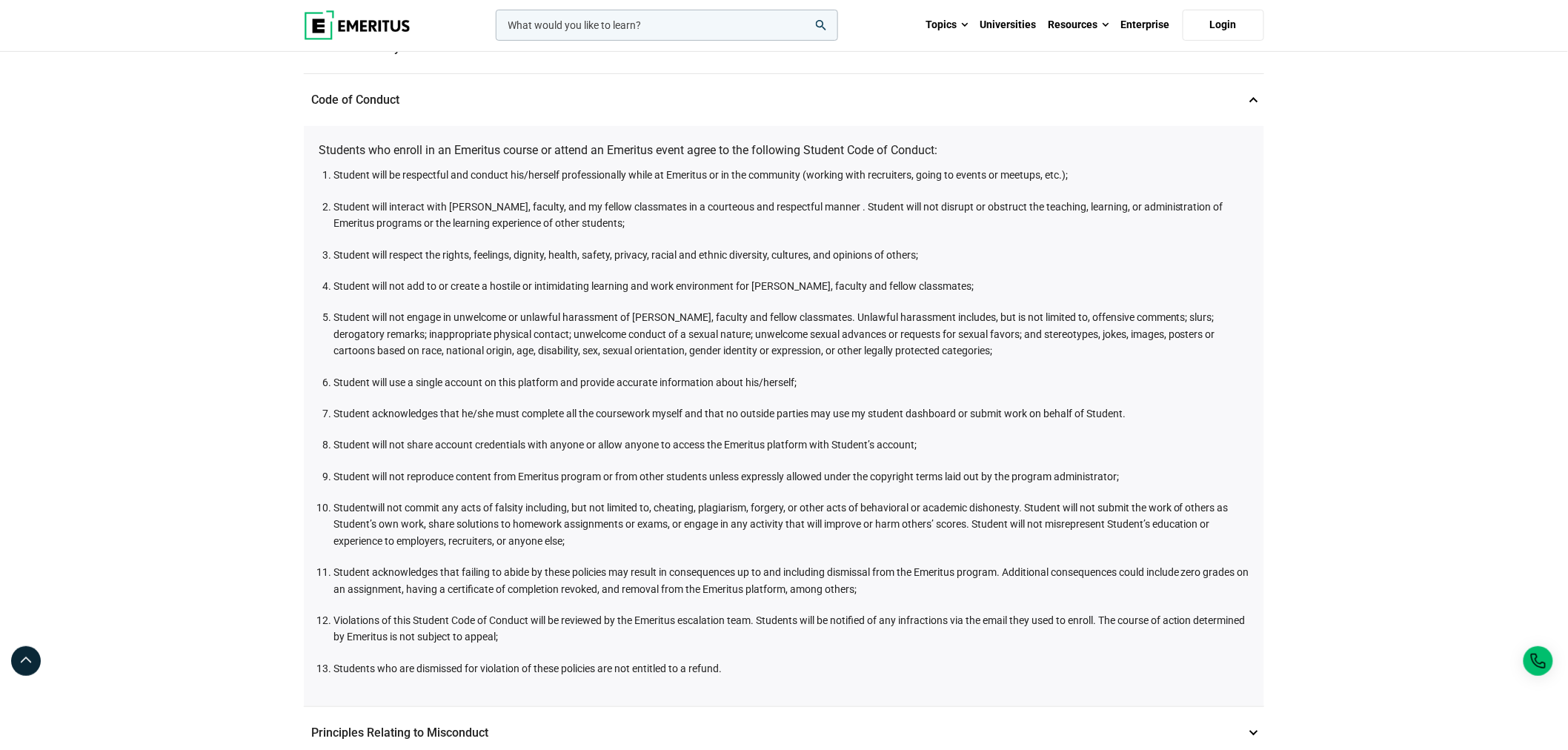
click at [397, 310] on li "Student will not engage in unwelcome or unlawful harassment of [PERSON_NAME], f…" at bounding box center [790, 334] width 916 height 50
click at [435, 387] on ol "Student will be respectful and conduct his/herself professionally while at Emer…" at bounding box center [787, 422] width 923 height 510
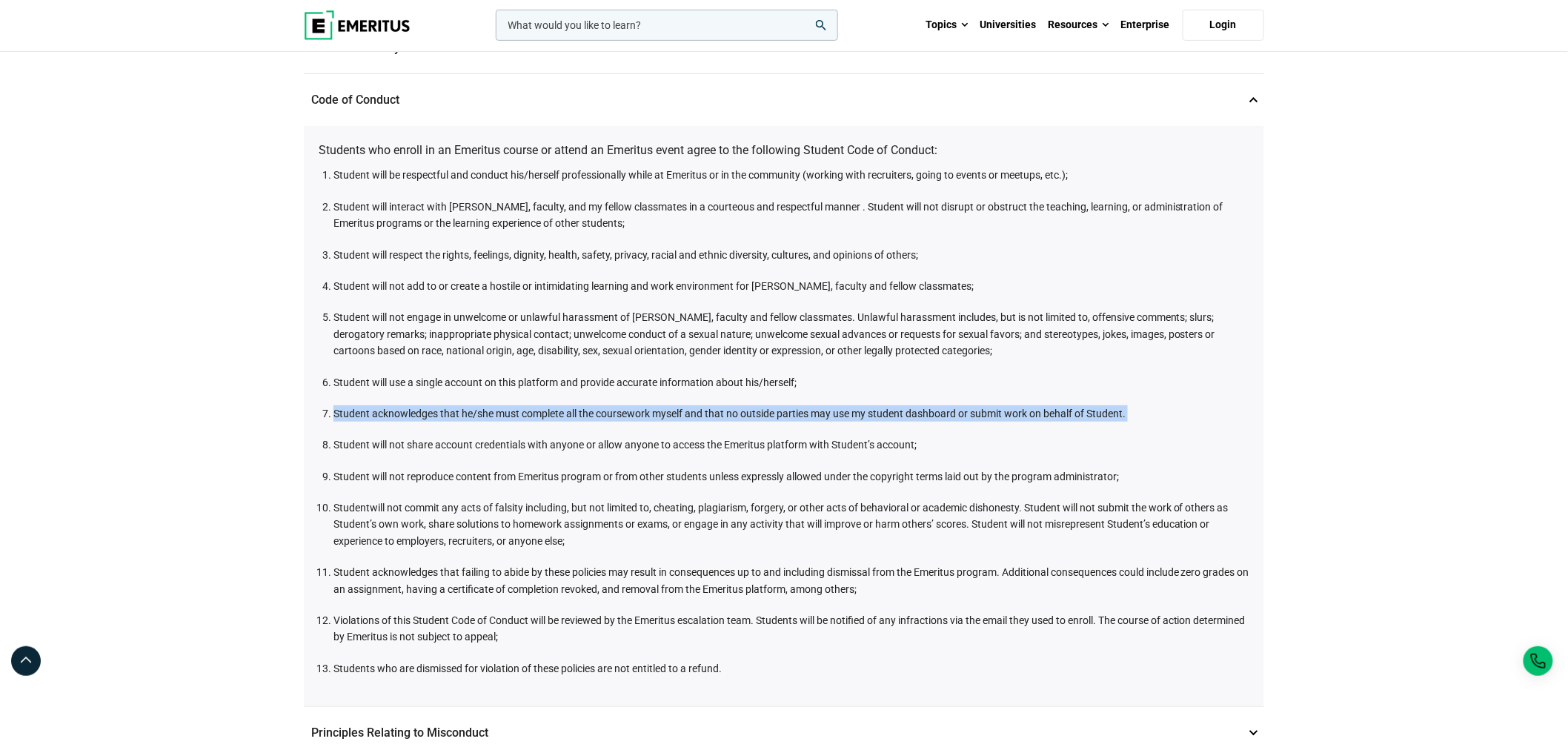
click at [435, 387] on ol "Student will be respectful and conduct his/herself professionally while at Emer…" at bounding box center [787, 422] width 923 height 510
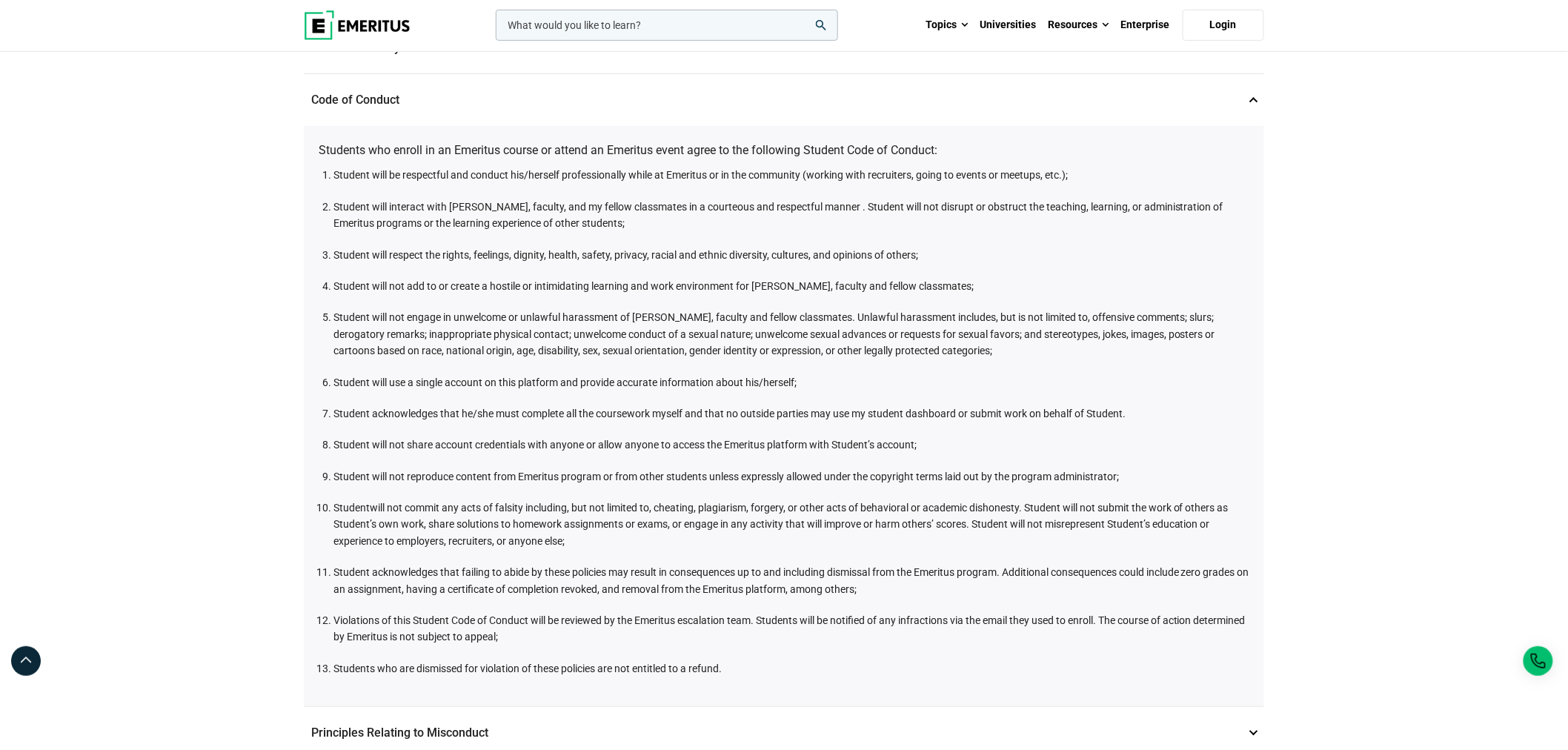
click at [530, 419] on ol "Student will be respectful and conduct his/herself professionally while at Emer…" at bounding box center [787, 422] width 923 height 510
click at [530, 439] on li "Student will not share account credentials with anyone or allow anyone to acces…" at bounding box center [790, 445] width 916 height 16
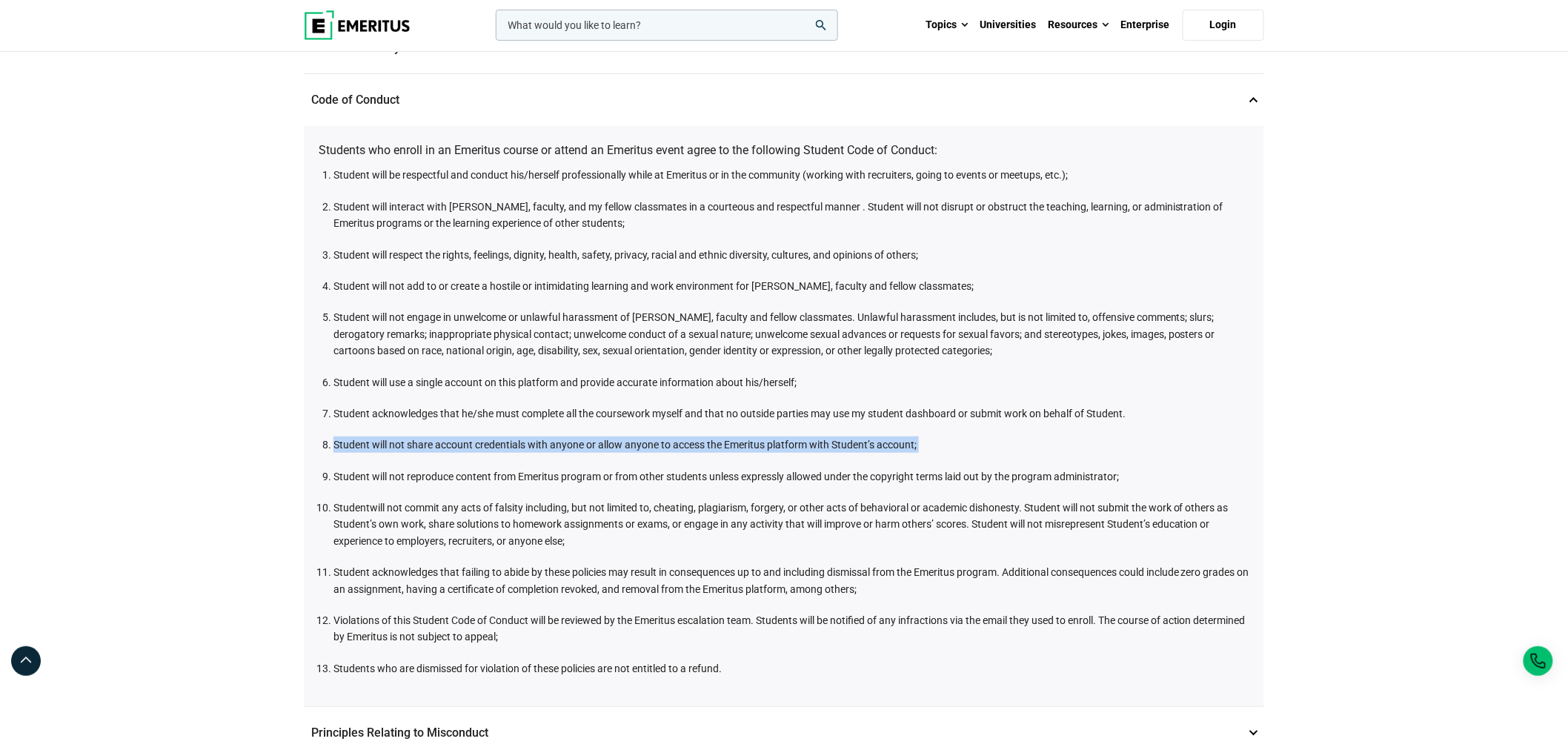
click at [530, 439] on li "Student will not share account credentials with anyone or allow anyone to acces…" at bounding box center [790, 445] width 916 height 16
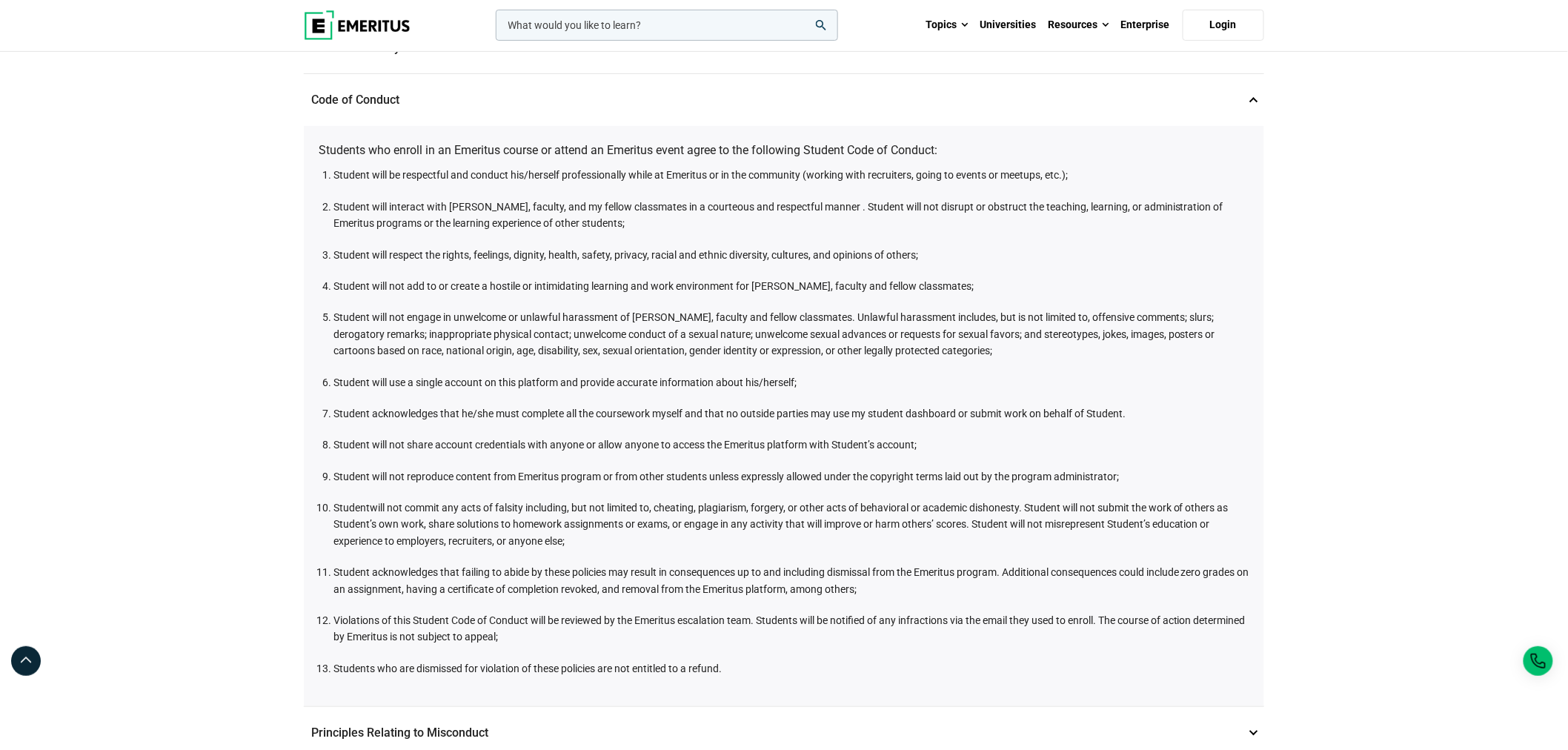
click at [505, 475] on li "Student will not reproduce content from Emeritus program or from other students…" at bounding box center [790, 477] width 916 height 16
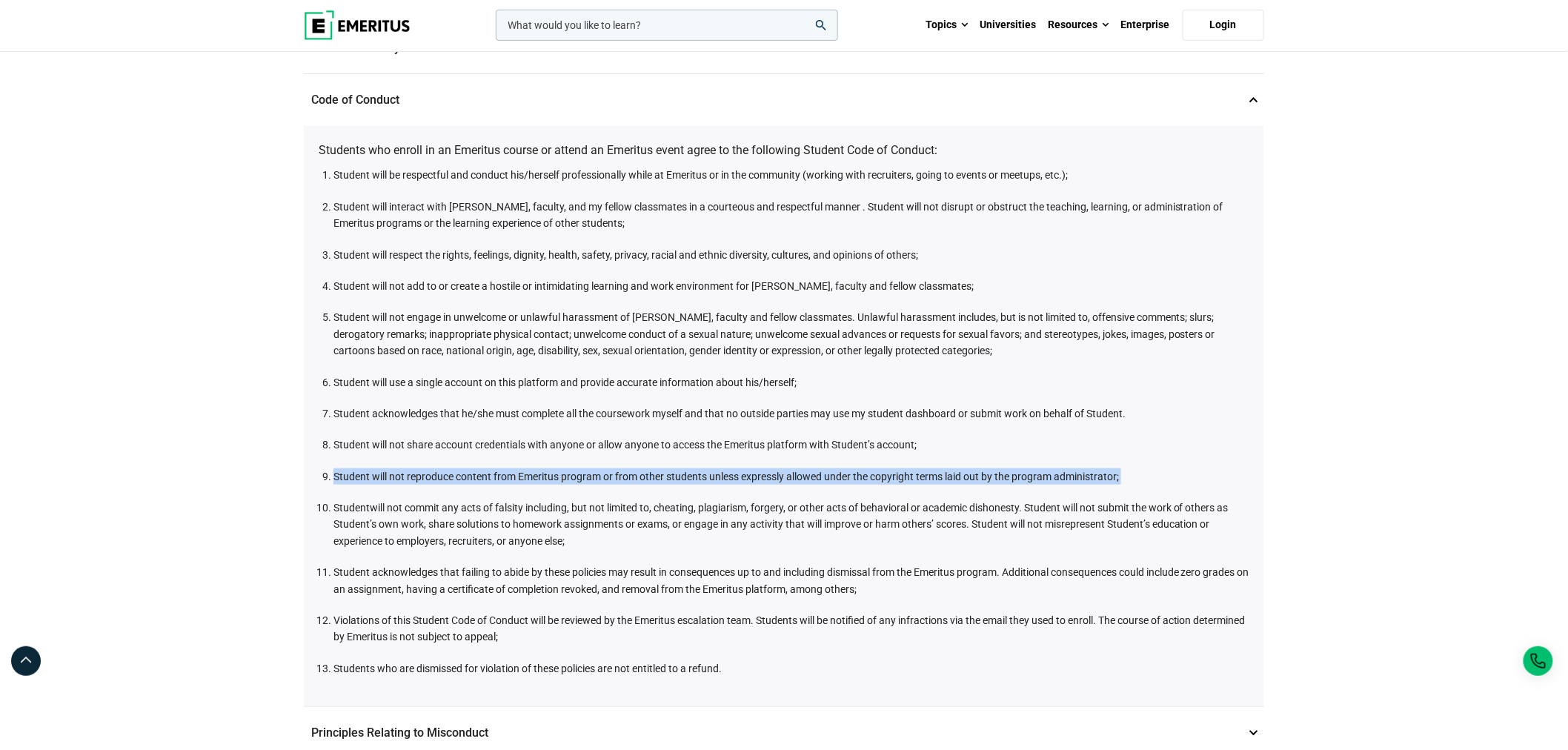
click at [505, 475] on li "Student will not reproduce content from Emeritus program or from other students…" at bounding box center [790, 477] width 916 height 16
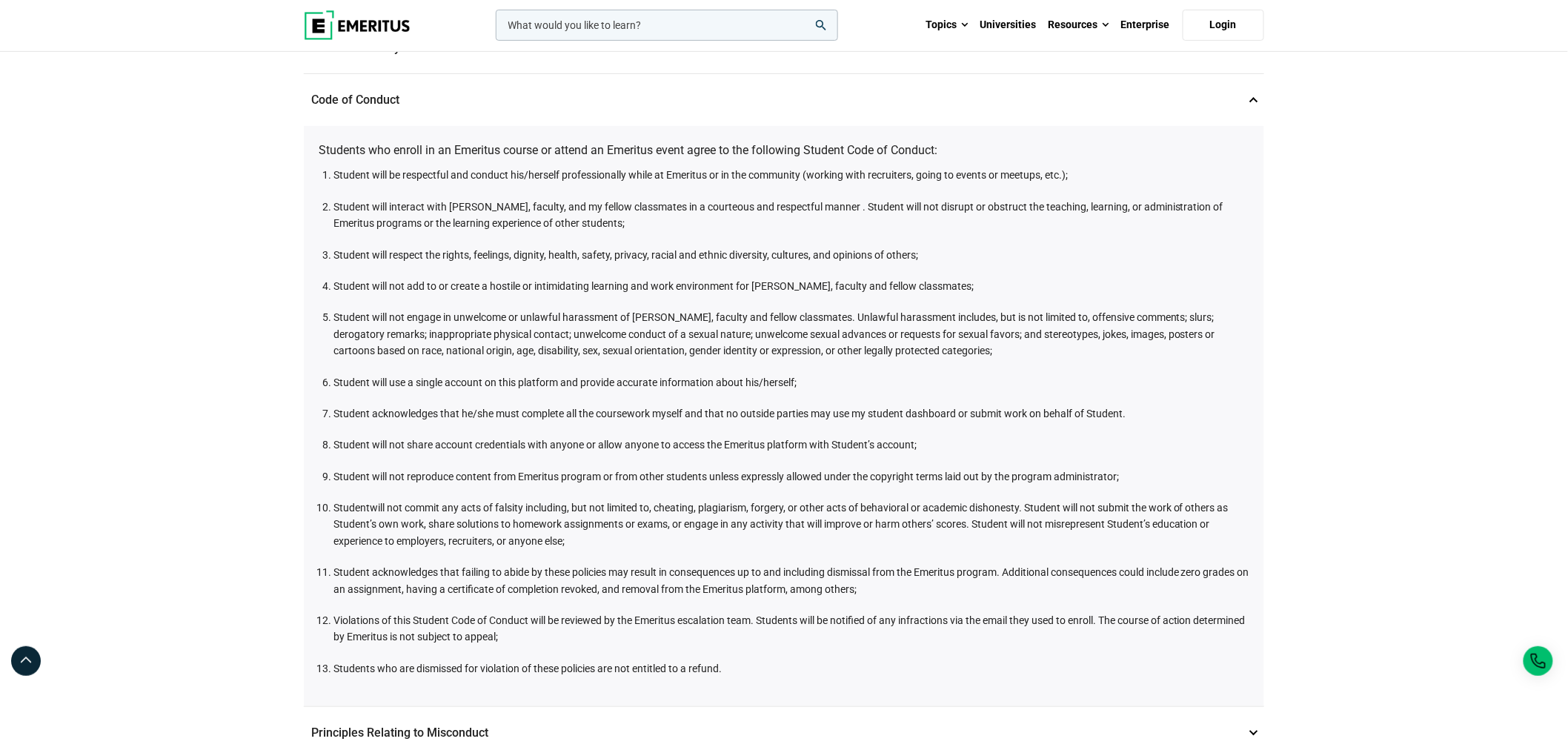
click at [505, 494] on ol "Student will be respectful and conduct his/herself professionally while at Emer…" at bounding box center [787, 422] width 923 height 510
click at [506, 524] on li "Studentwill not commit any acts of falsity including, but not limited to, cheat…" at bounding box center [790, 524] width 916 height 50
click at [489, 479] on li "Student will not reproduce content from Emeritus program or from other students…" at bounding box center [790, 477] width 916 height 16
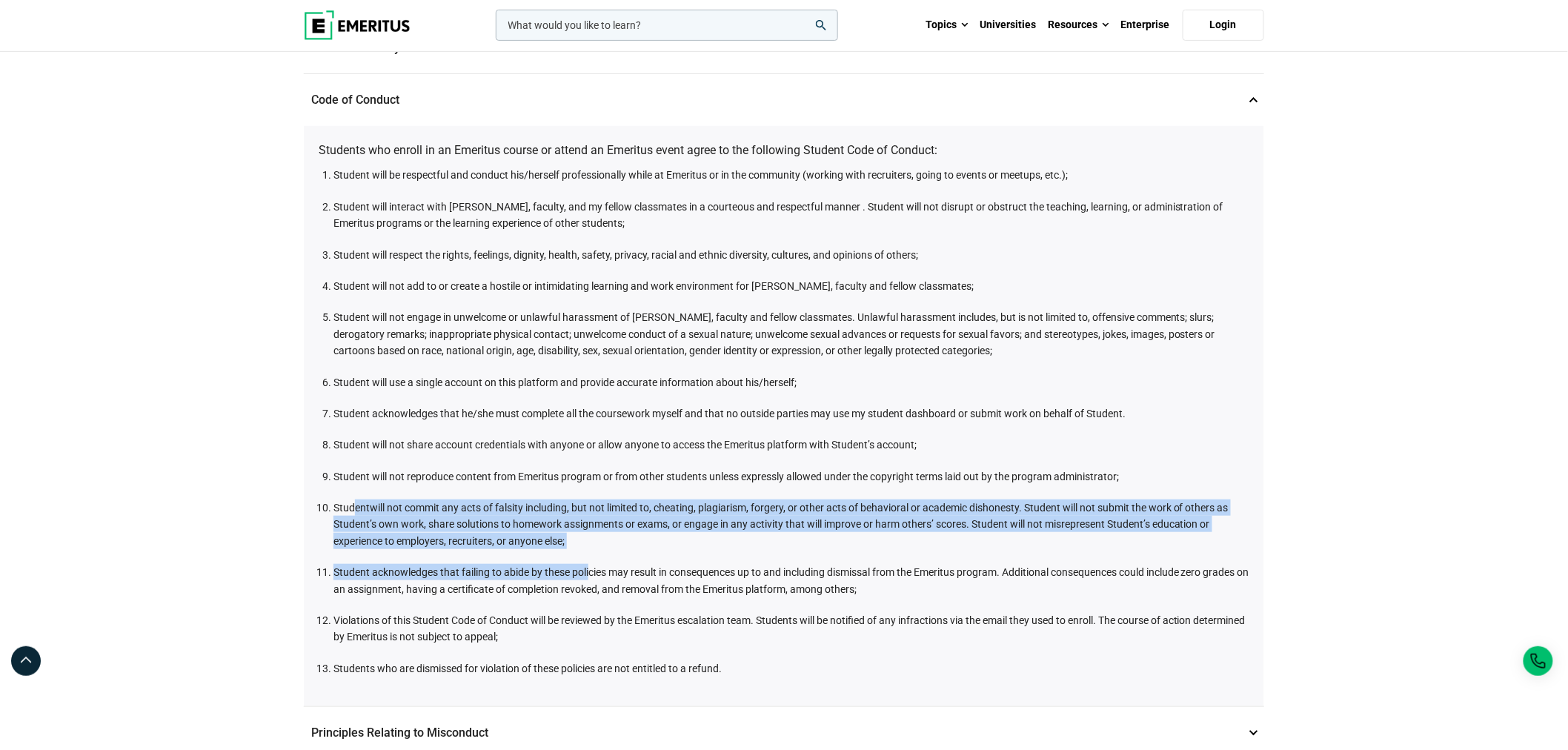
drag, startPoint x: 591, startPoint y: 550, endPoint x: 358, endPoint y: 511, distance: 236.2
click at [358, 511] on ol "Student will be respectful and conduct his/herself professionally while at Emer…" at bounding box center [787, 422] width 923 height 510
click at [356, 571] on li "Student acknowledges that failing to abide by these policies may result in cons…" at bounding box center [790, 580] width 916 height 34
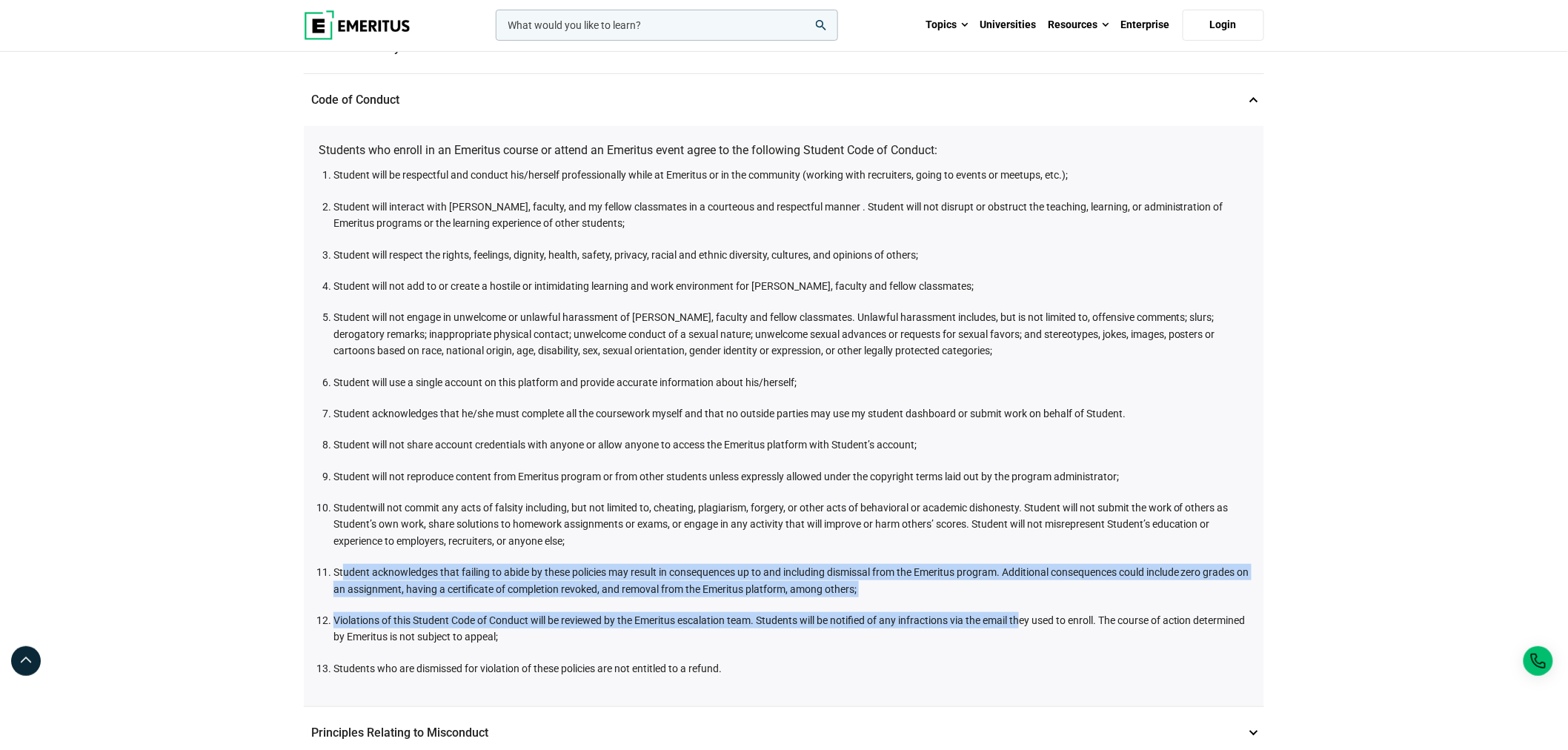
drag, startPoint x: 343, startPoint y: 566, endPoint x: 1028, endPoint y: 594, distance: 685.6
click at [1028, 594] on ol "Student will be respectful and conduct his/herself professionally while at Emer…" at bounding box center [787, 422] width 923 height 510
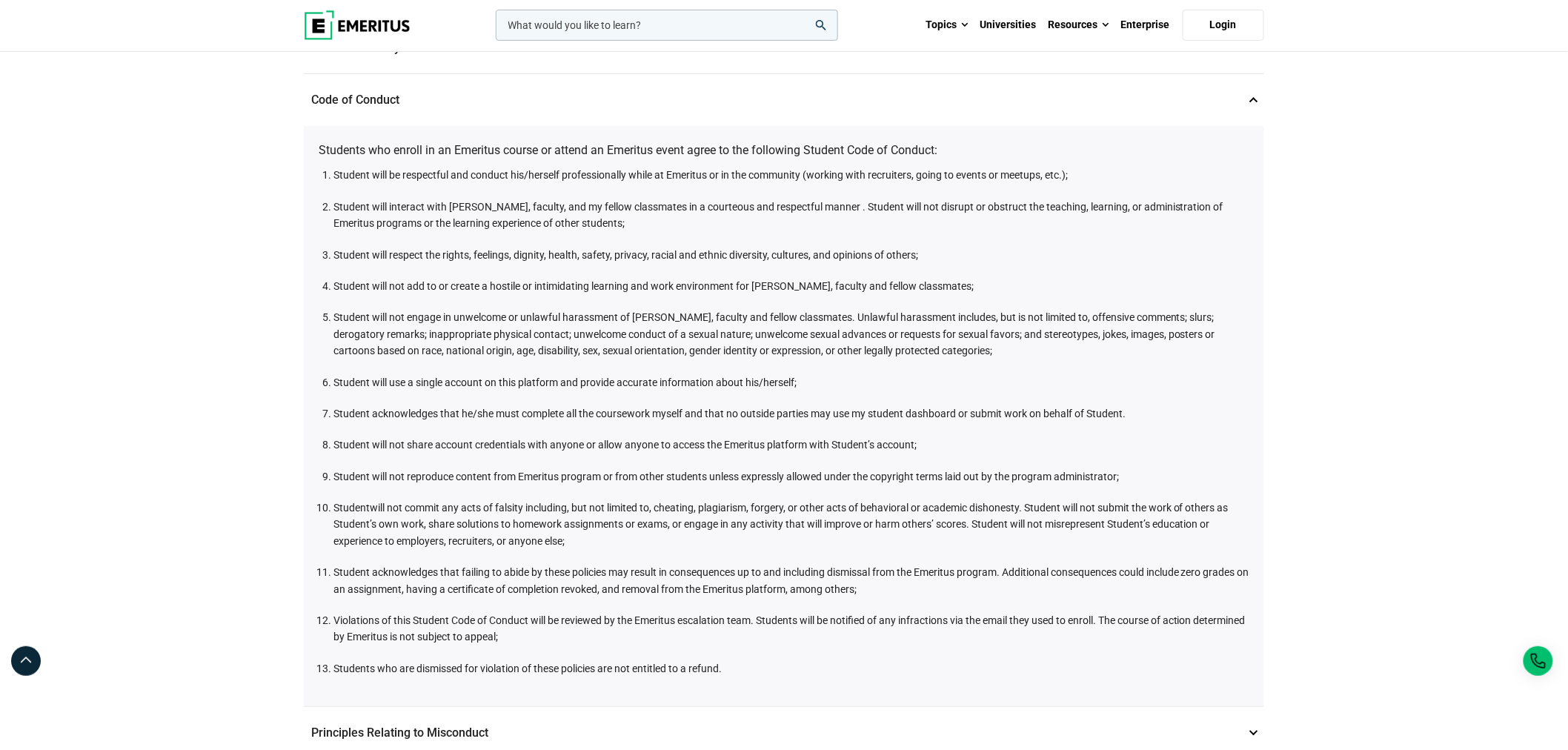
click at [707, 686] on div "Students who enroll in an Emeritus course or attend an Emeritus event agree to …" at bounding box center [784, 416] width 960 height 580
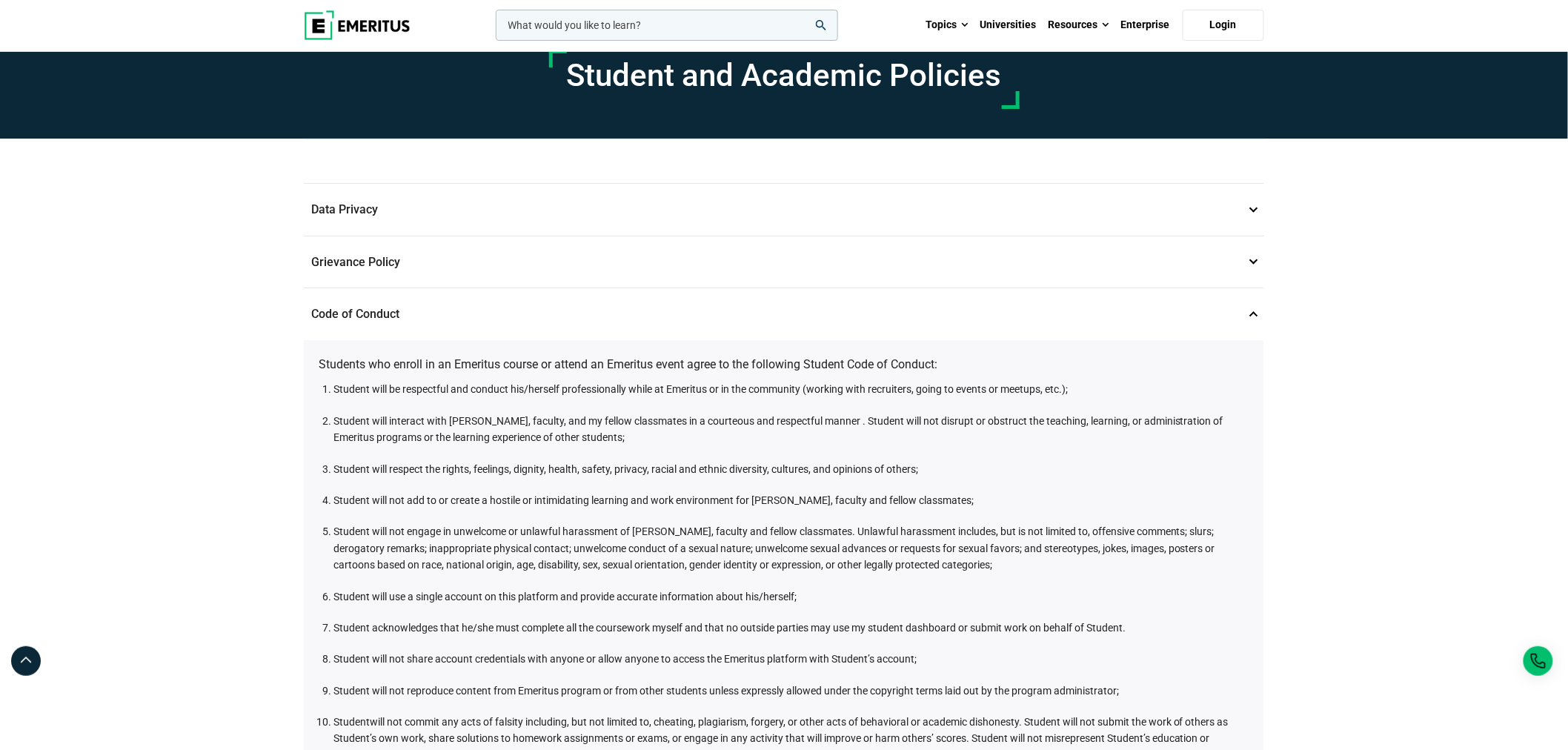
scroll to position [0, 0]
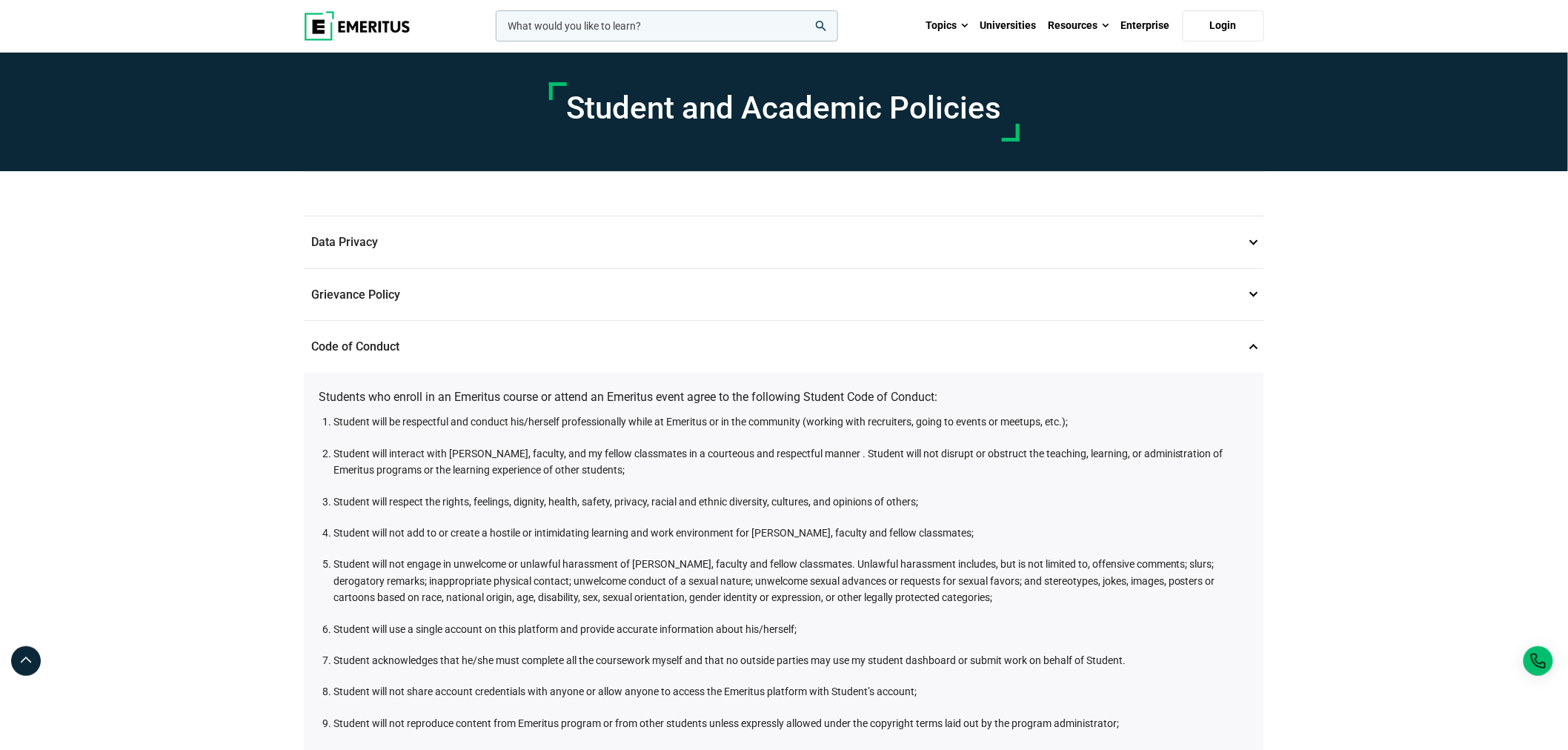
click at [377, 299] on p "Grievance Policy 2" at bounding box center [784, 294] width 960 height 52
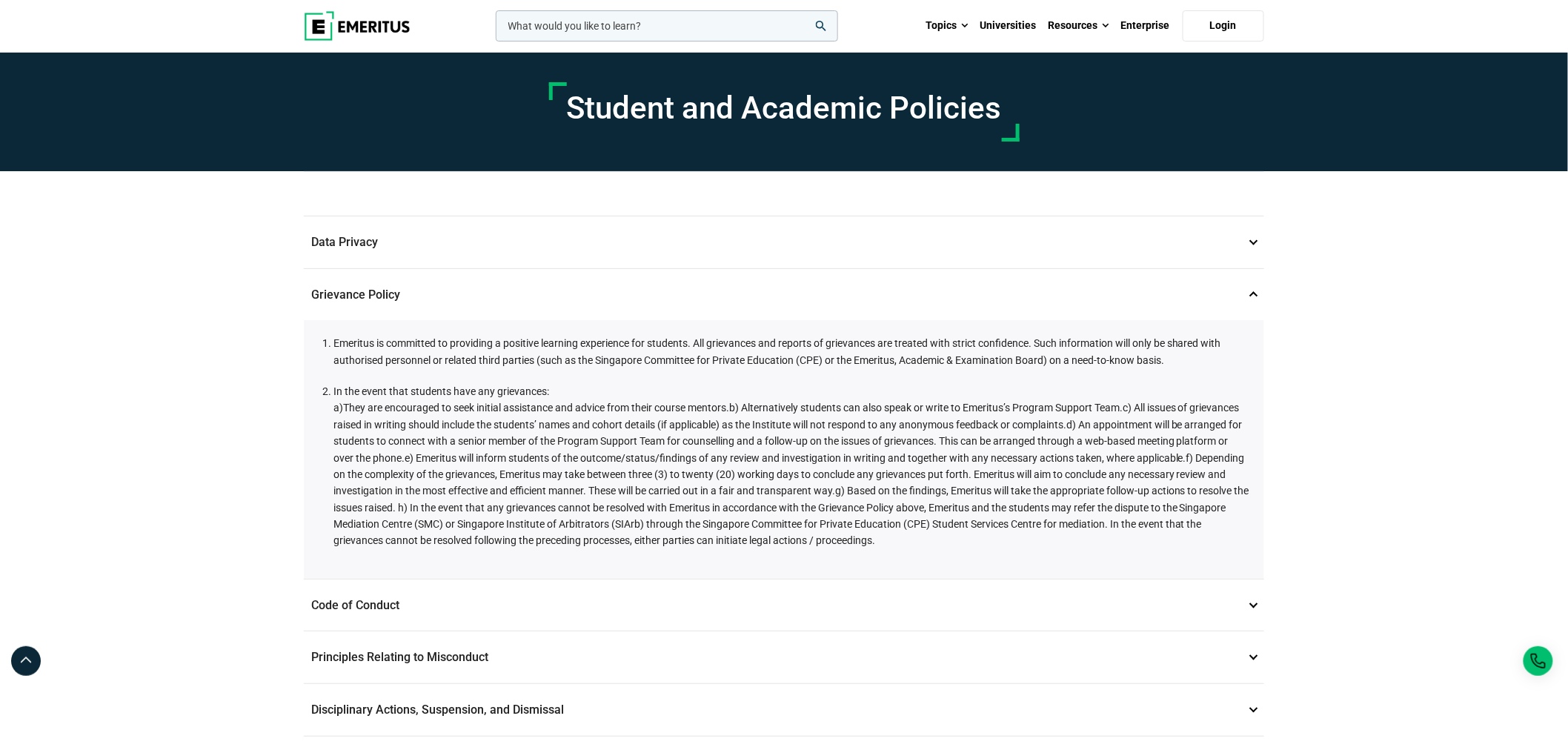
click at [374, 250] on p "Data Privacy 1" at bounding box center [784, 242] width 960 height 52
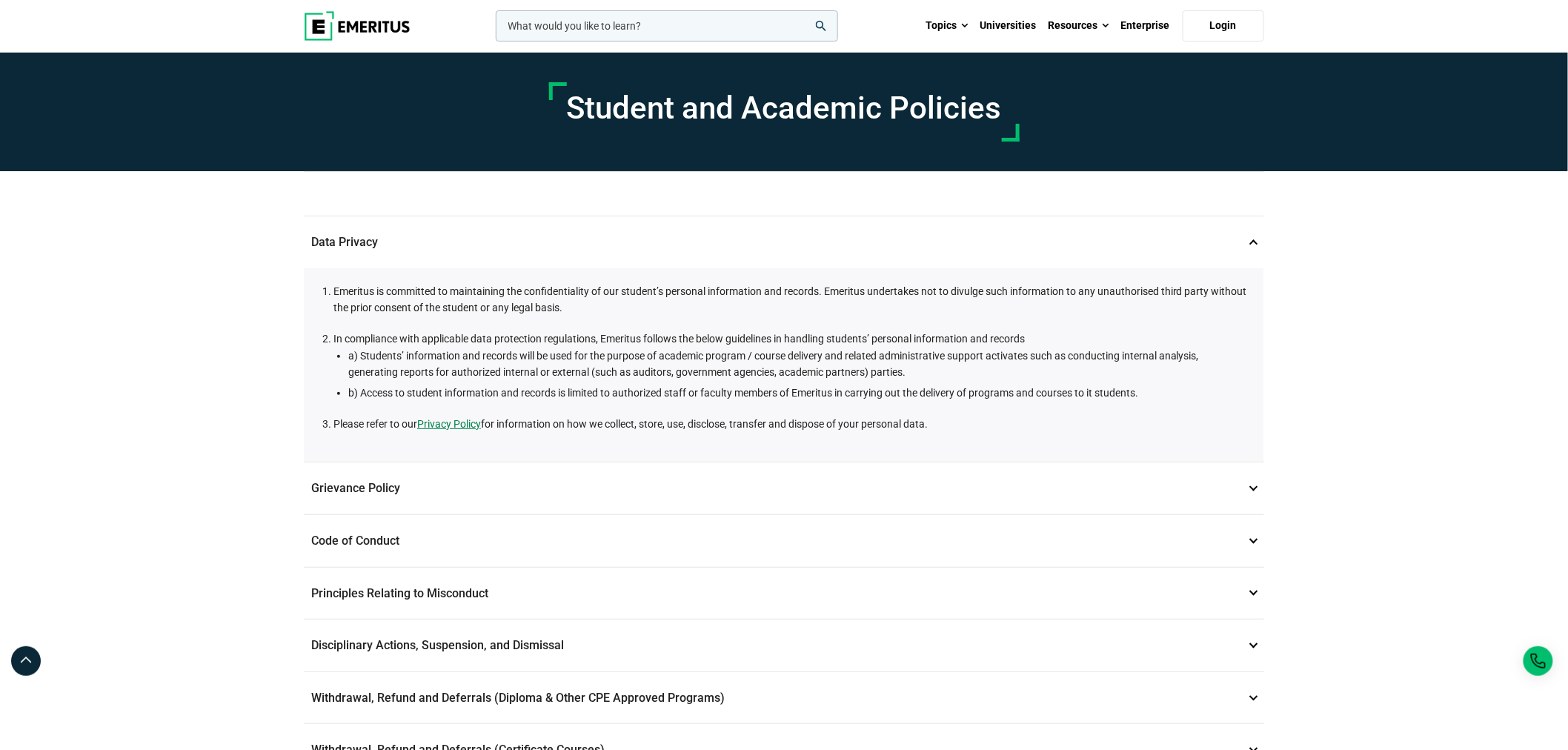
click at [374, 250] on p "Data Privacy 1" at bounding box center [784, 242] width 960 height 52
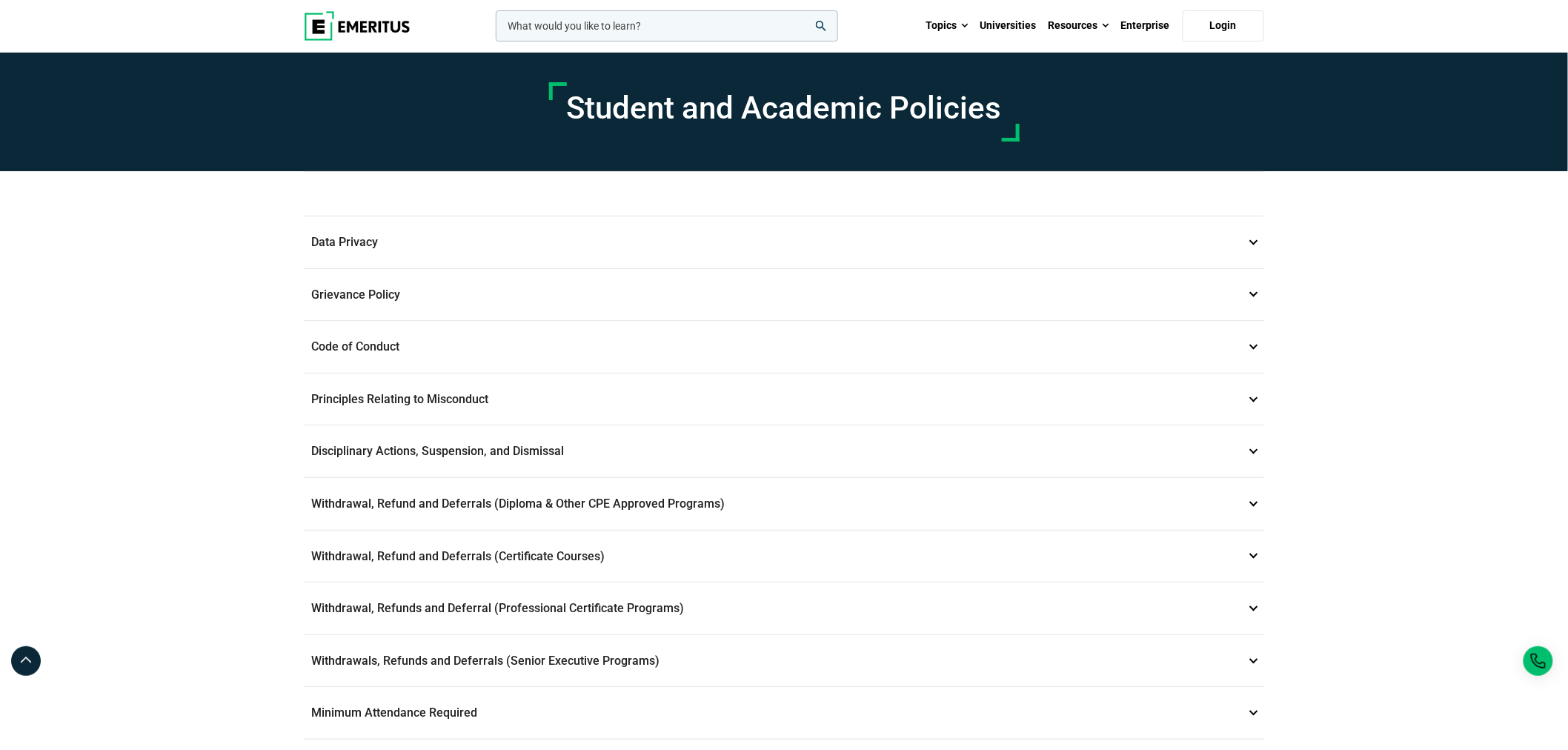
click at [381, 284] on p "Grievance Policy 2" at bounding box center [784, 294] width 960 height 52
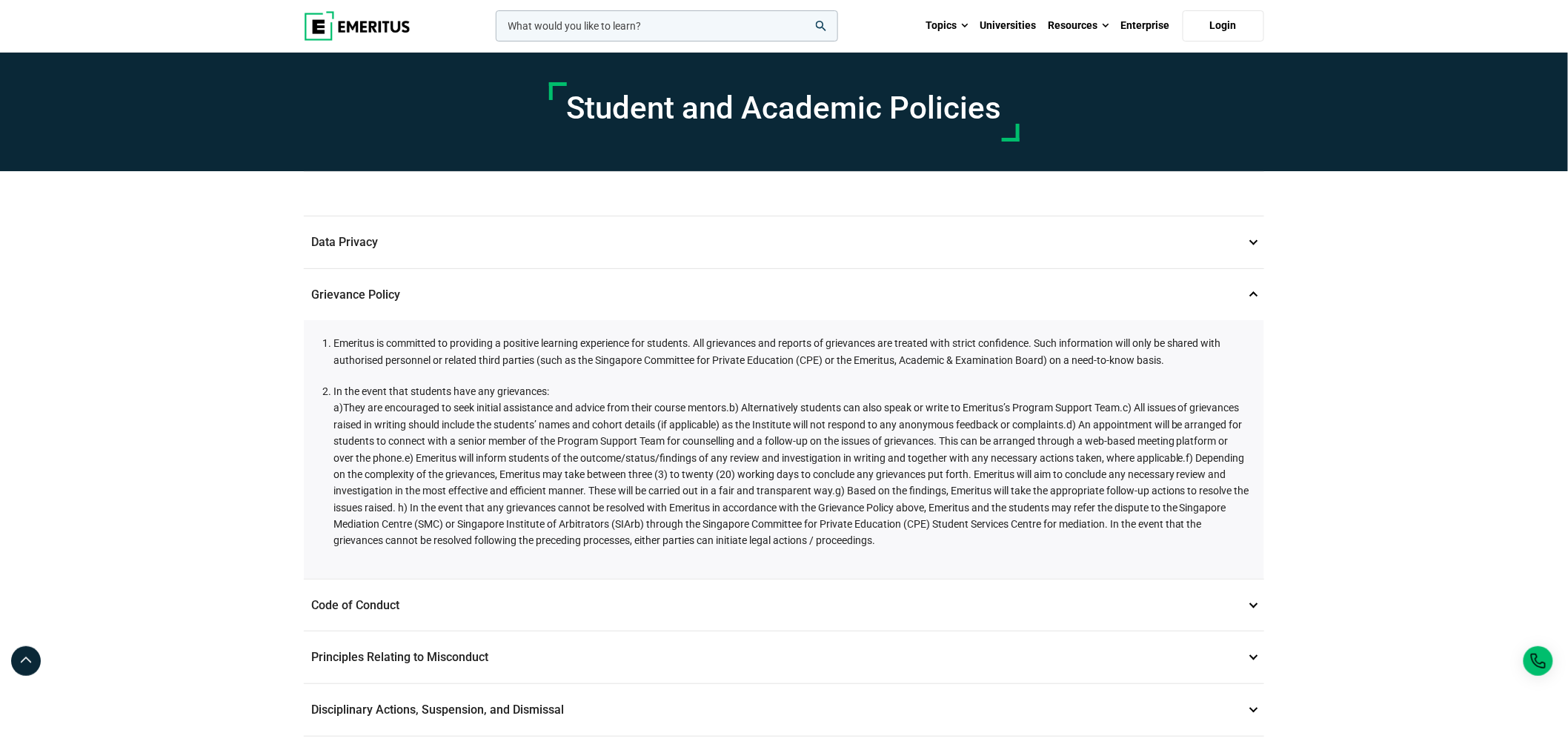
click at [381, 284] on p "Grievance Policy 2" at bounding box center [784, 294] width 960 height 52
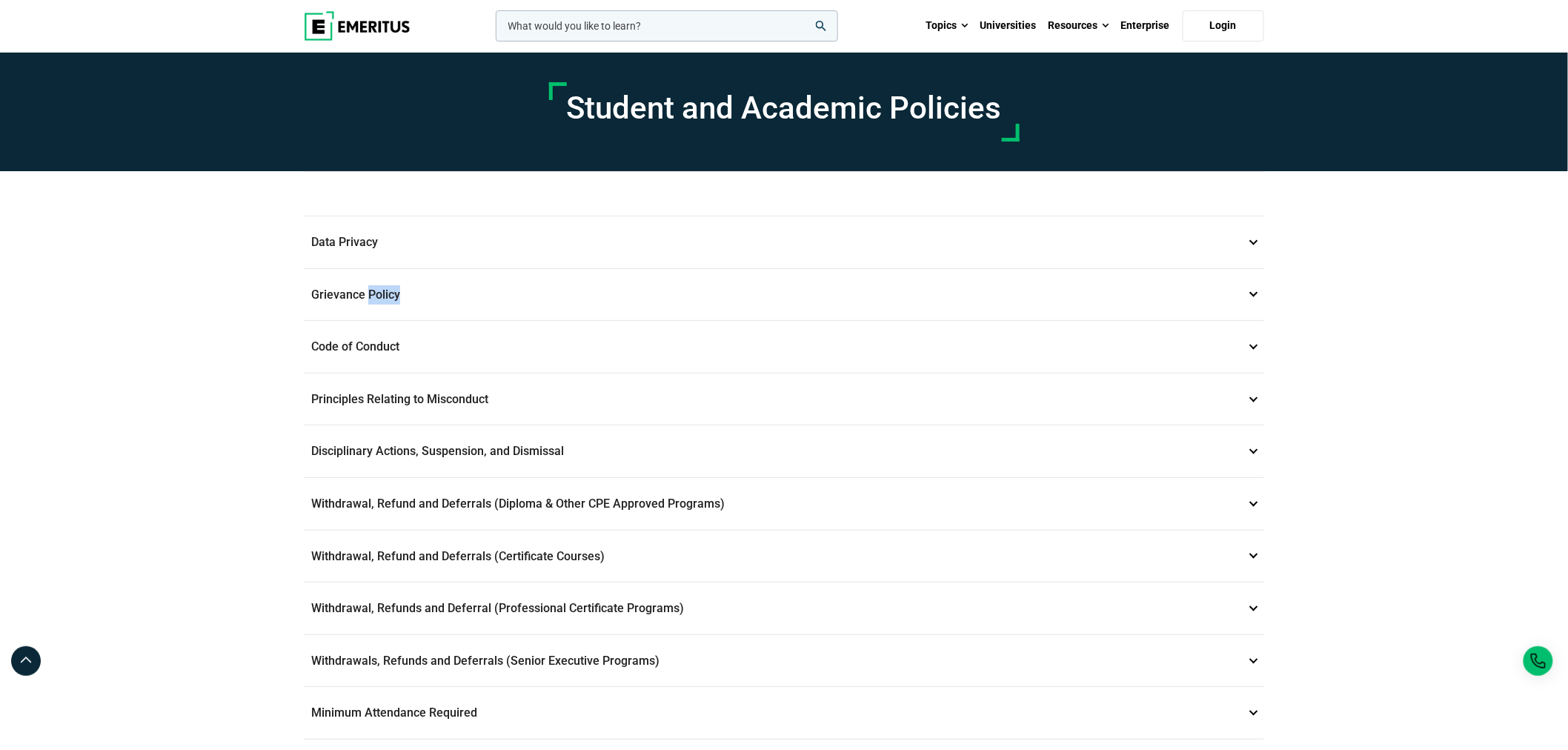
click at [381, 284] on p "Grievance Policy 2" at bounding box center [784, 294] width 960 height 52
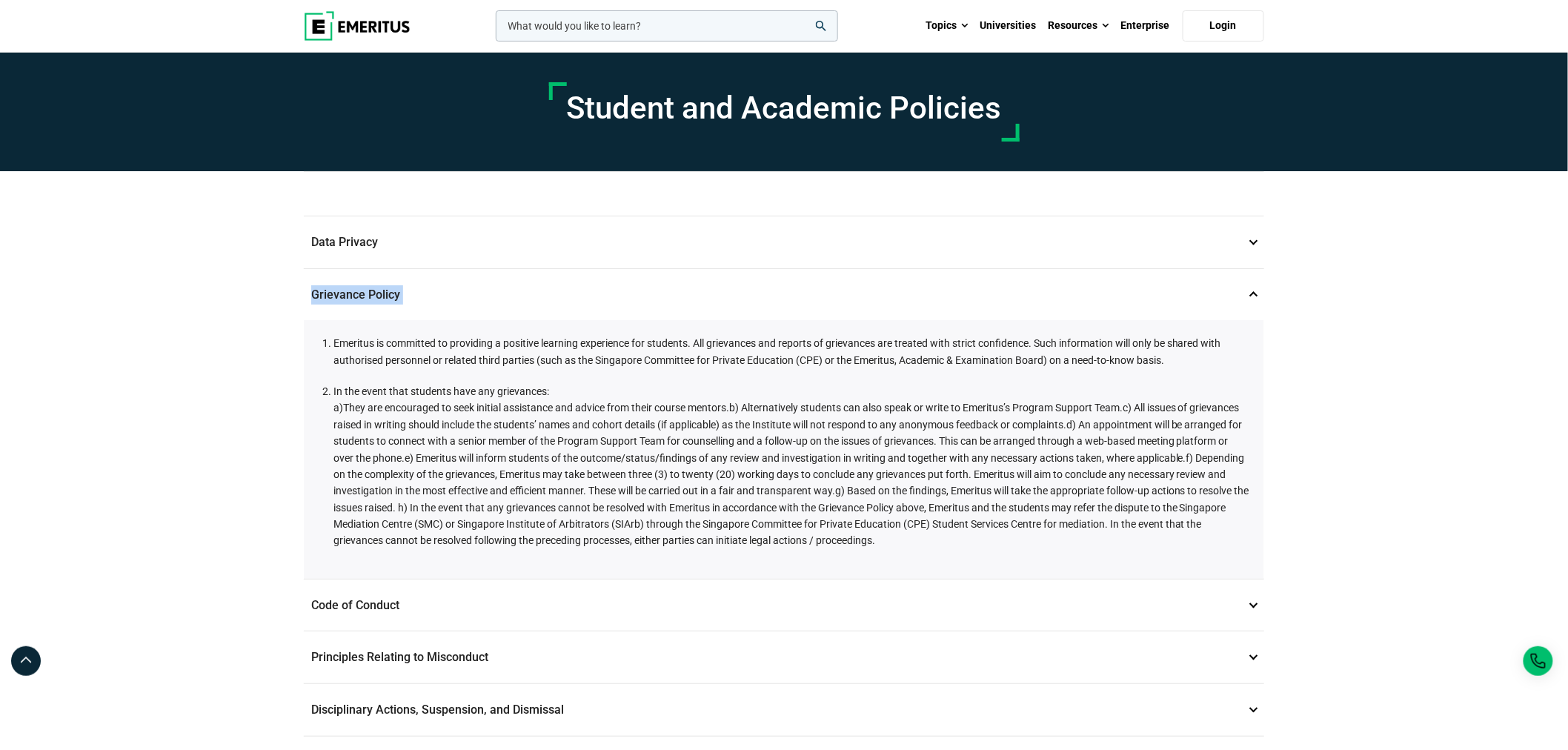
click at [381, 284] on p "Grievance Policy 2" at bounding box center [784, 294] width 960 height 52
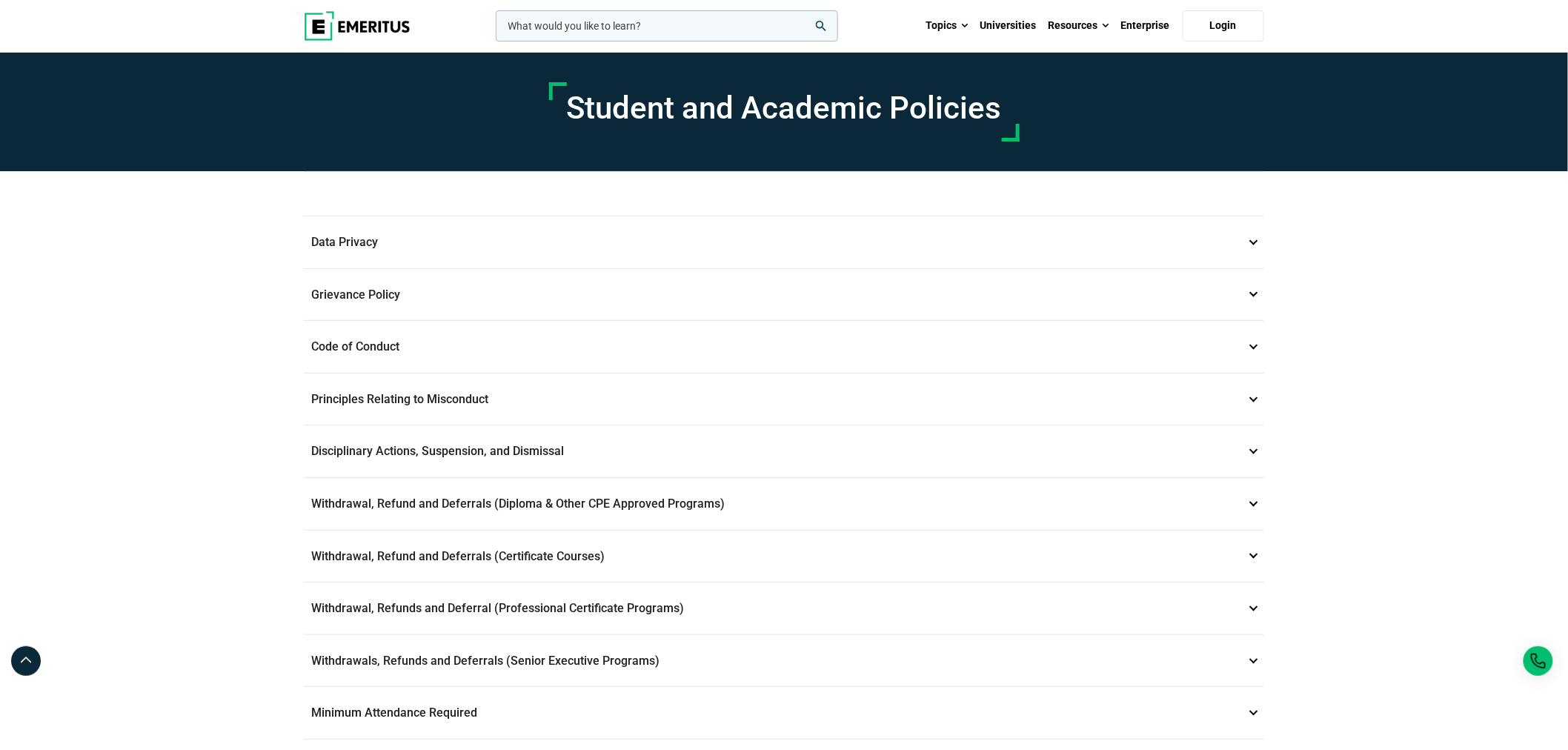
click at [394, 544] on p "Withdrawal, Refund and Deferrals (Certificate Courses) 7" at bounding box center [784, 557] width 960 height 52
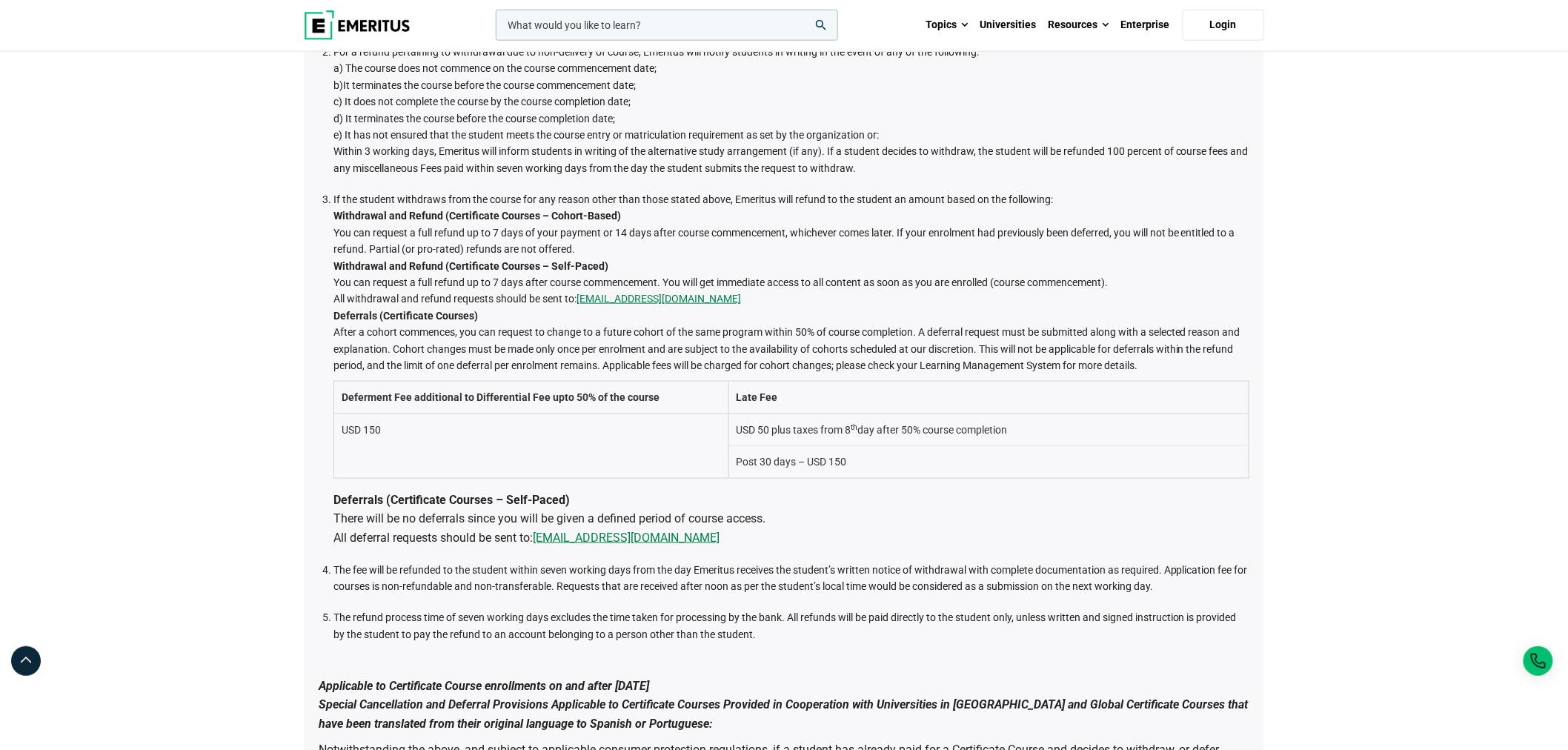
scroll to position [411, 0]
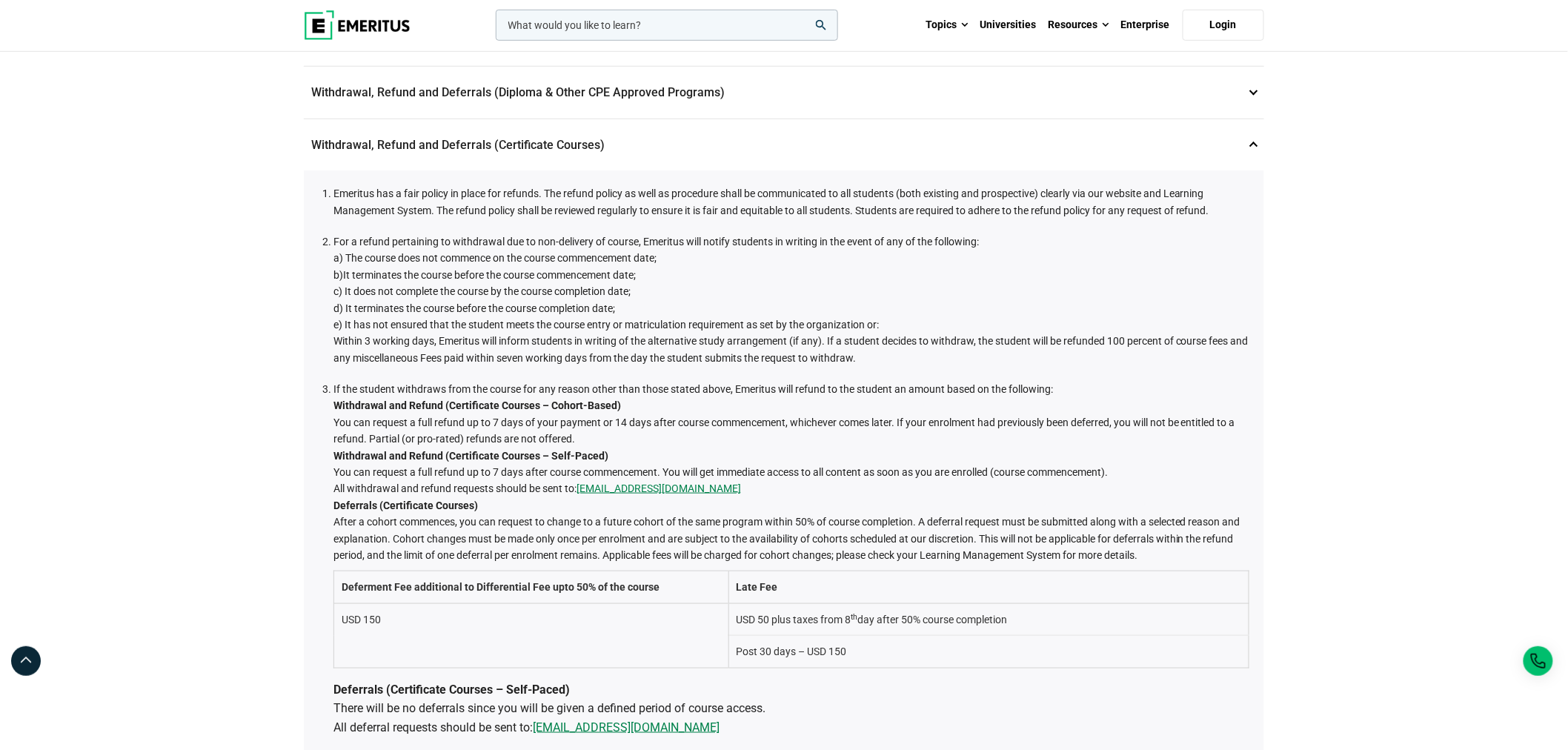
click at [408, 140] on p "Withdrawal, Refund and Deferrals (Certificate Courses) 7" at bounding box center [784, 144] width 960 height 52
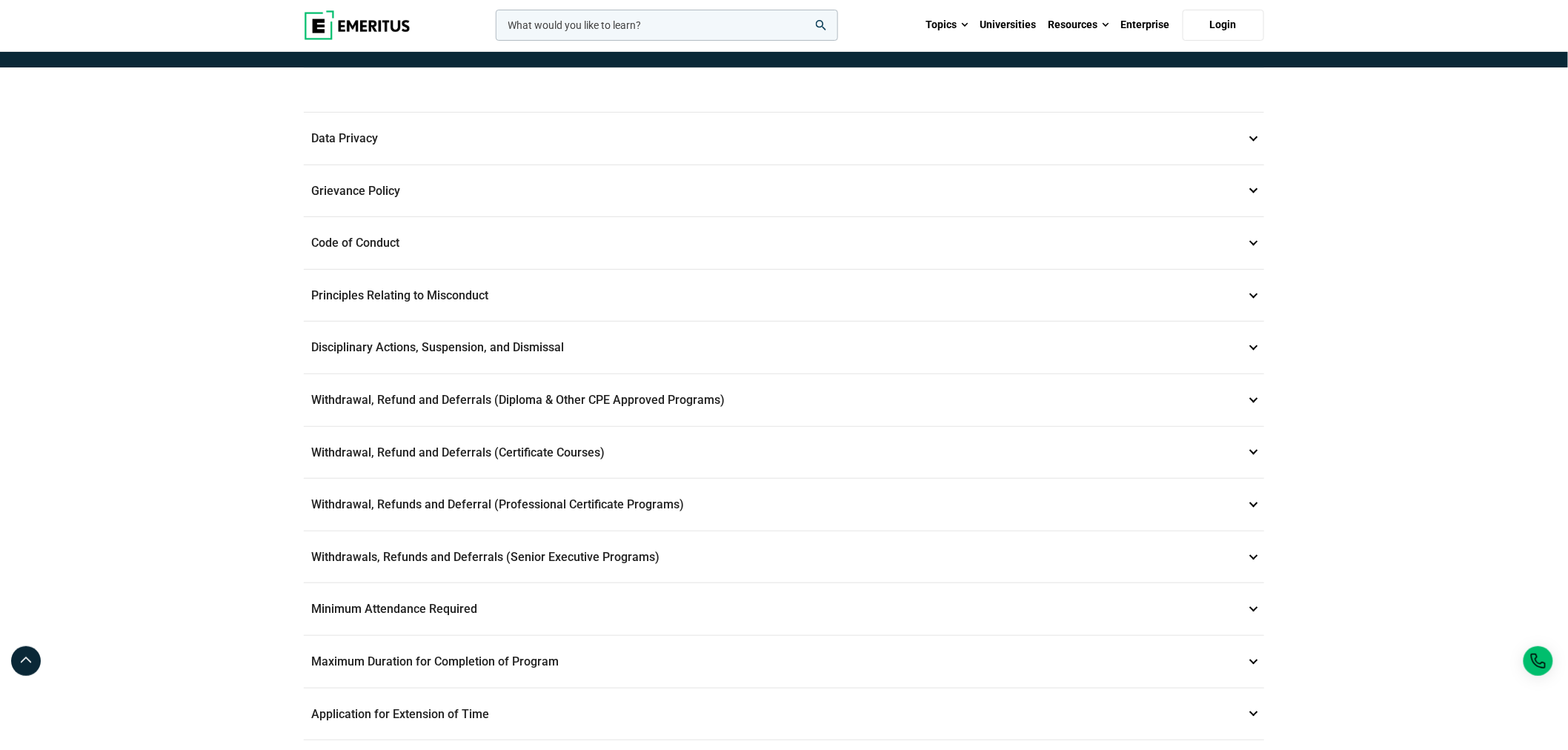
scroll to position [0, 0]
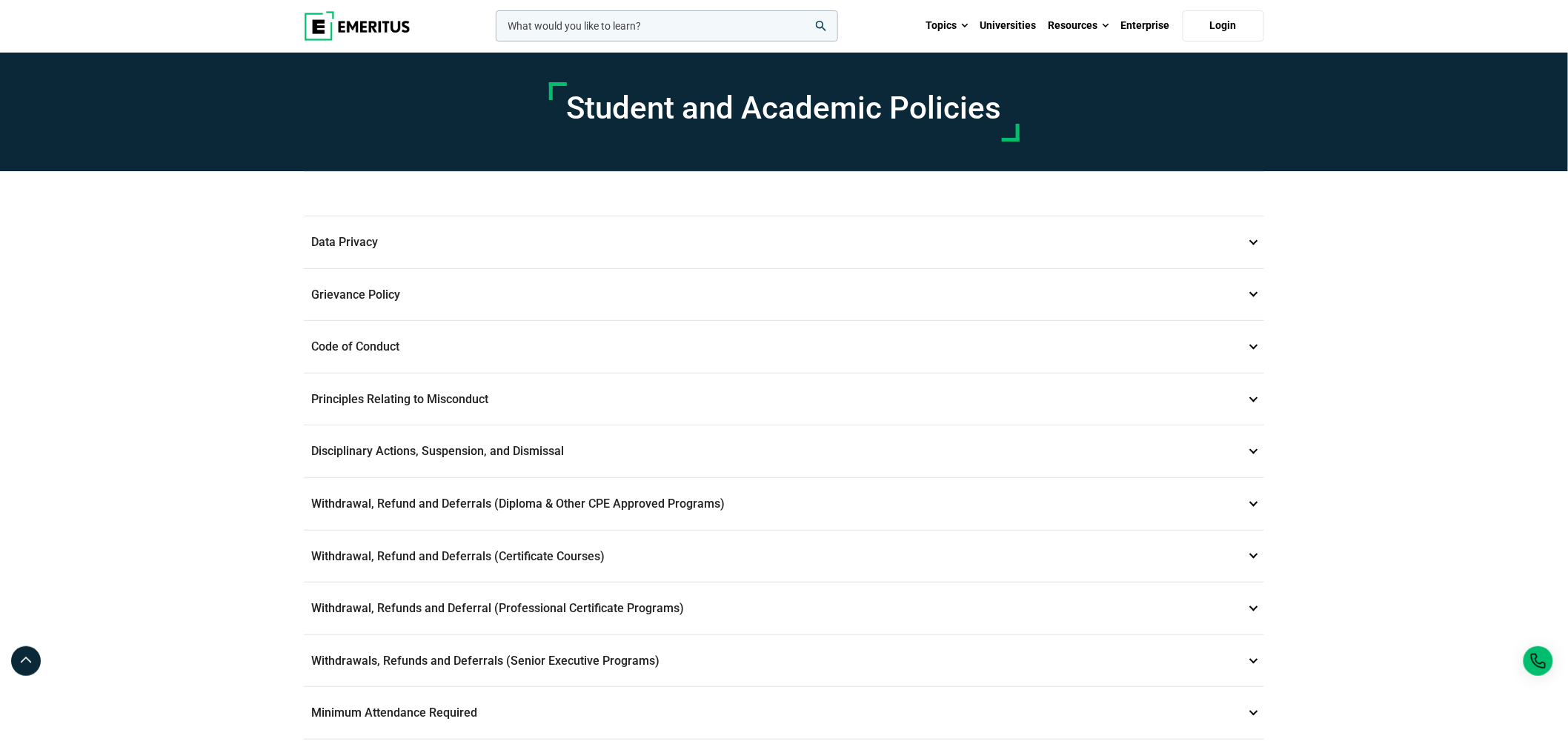
click at [363, 24] on img at bounding box center [358, 25] width 107 height 30
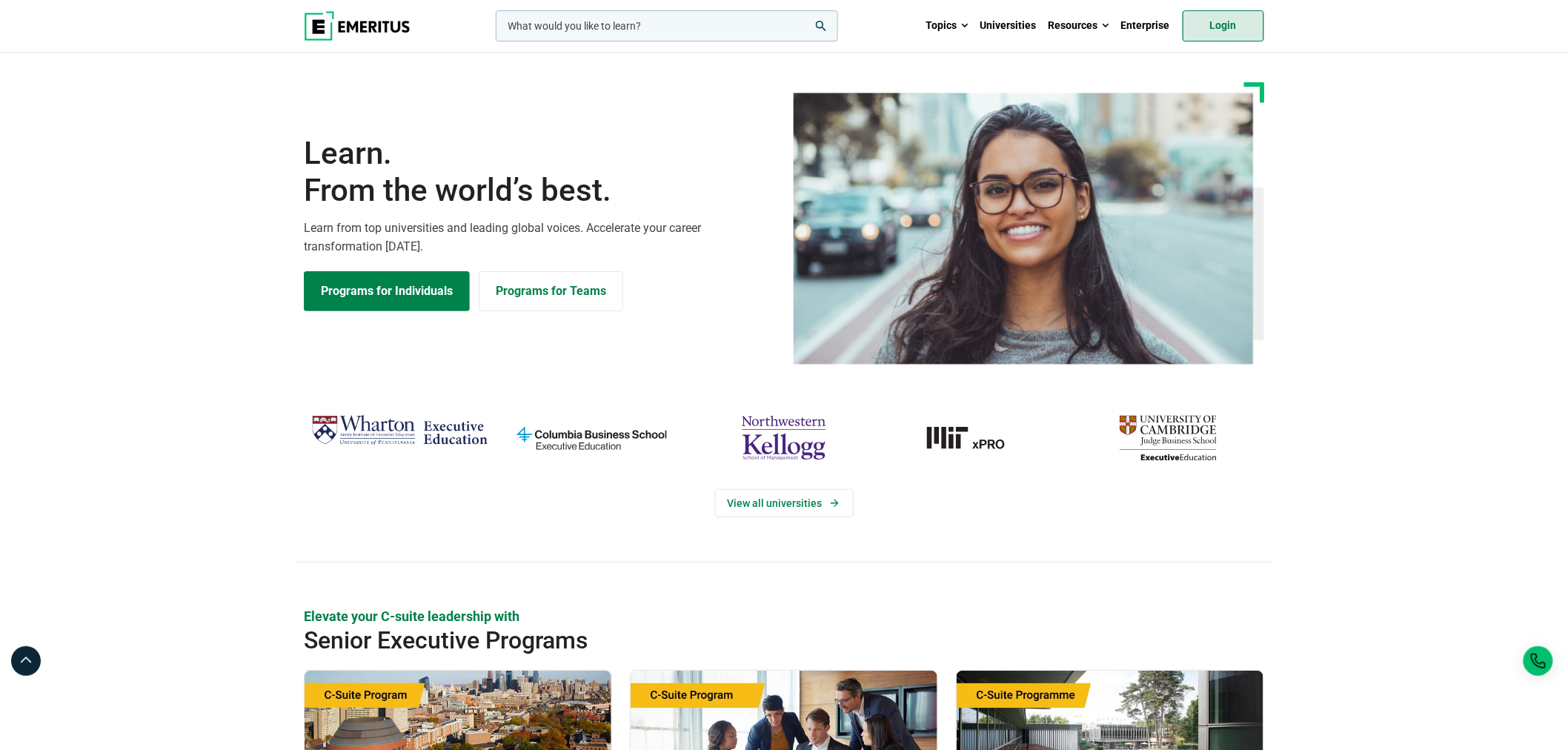
click at [1205, 12] on link "Login" at bounding box center [1223, 25] width 82 height 31
